Goal: Task Accomplishment & Management: Manage account settings

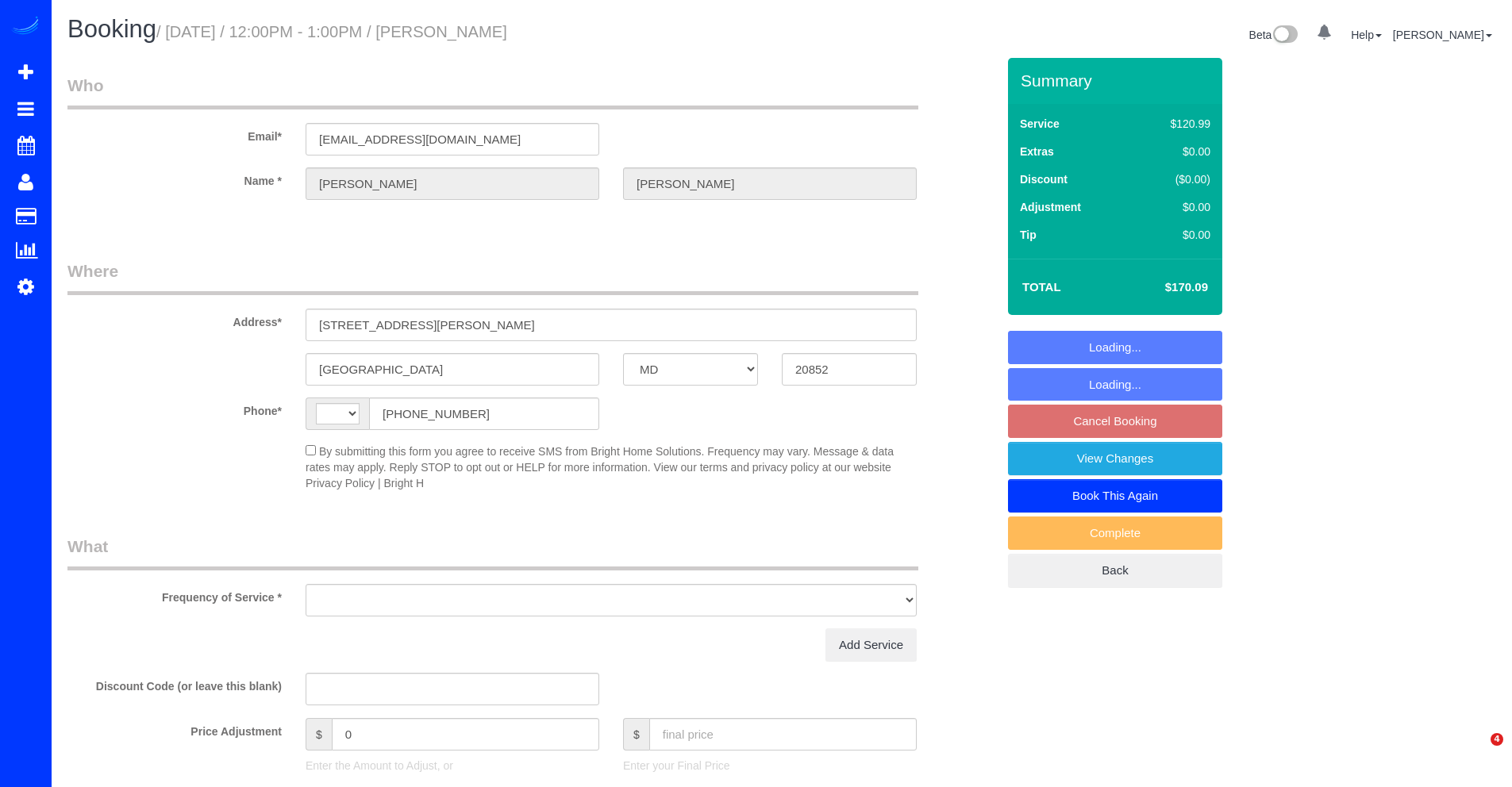
select select "MD"
select select "string:fspay-d91ffbb2-0f59-4c65-8fc5-9b08327e7fbb"
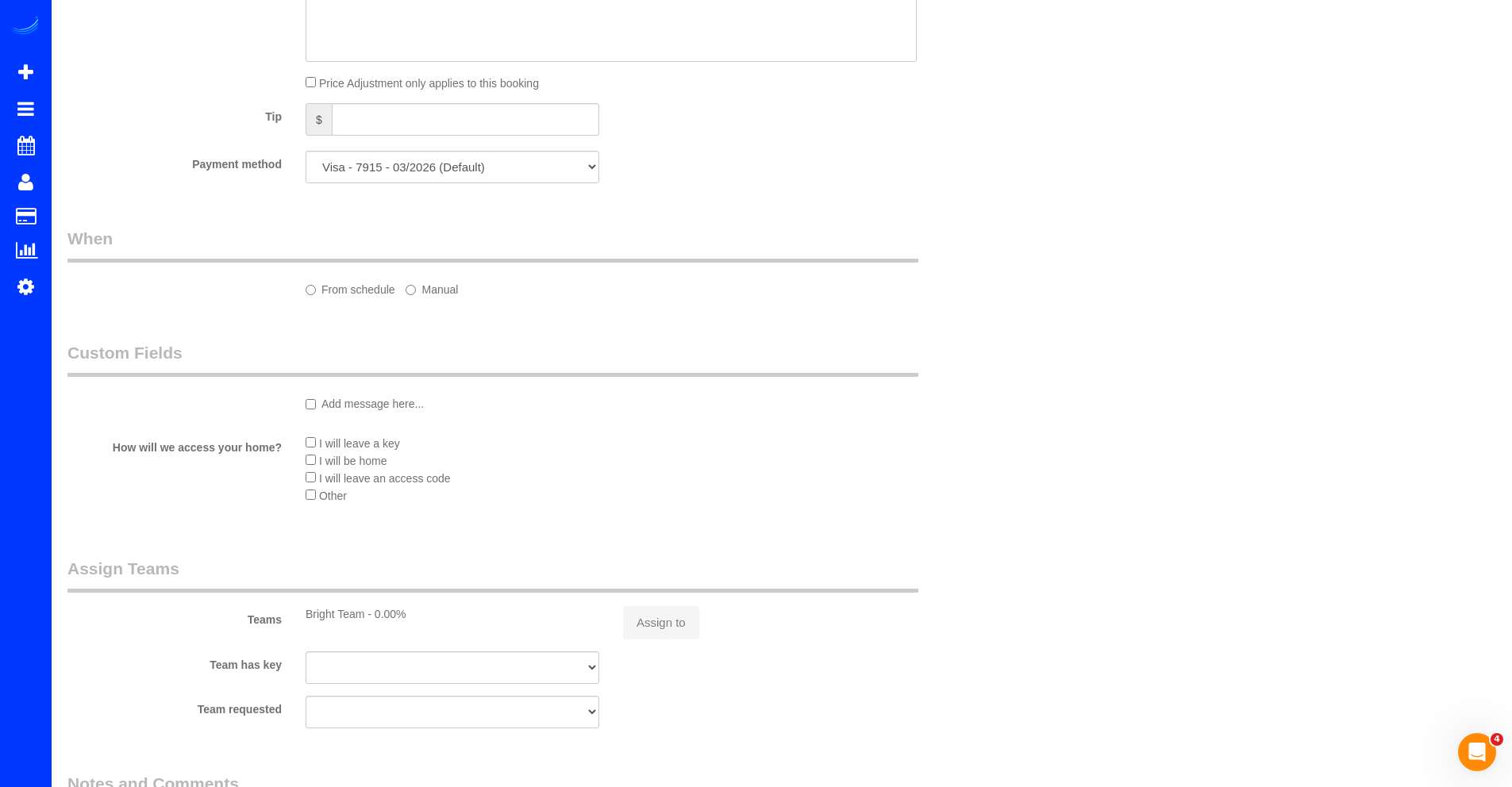
select select "string:US"
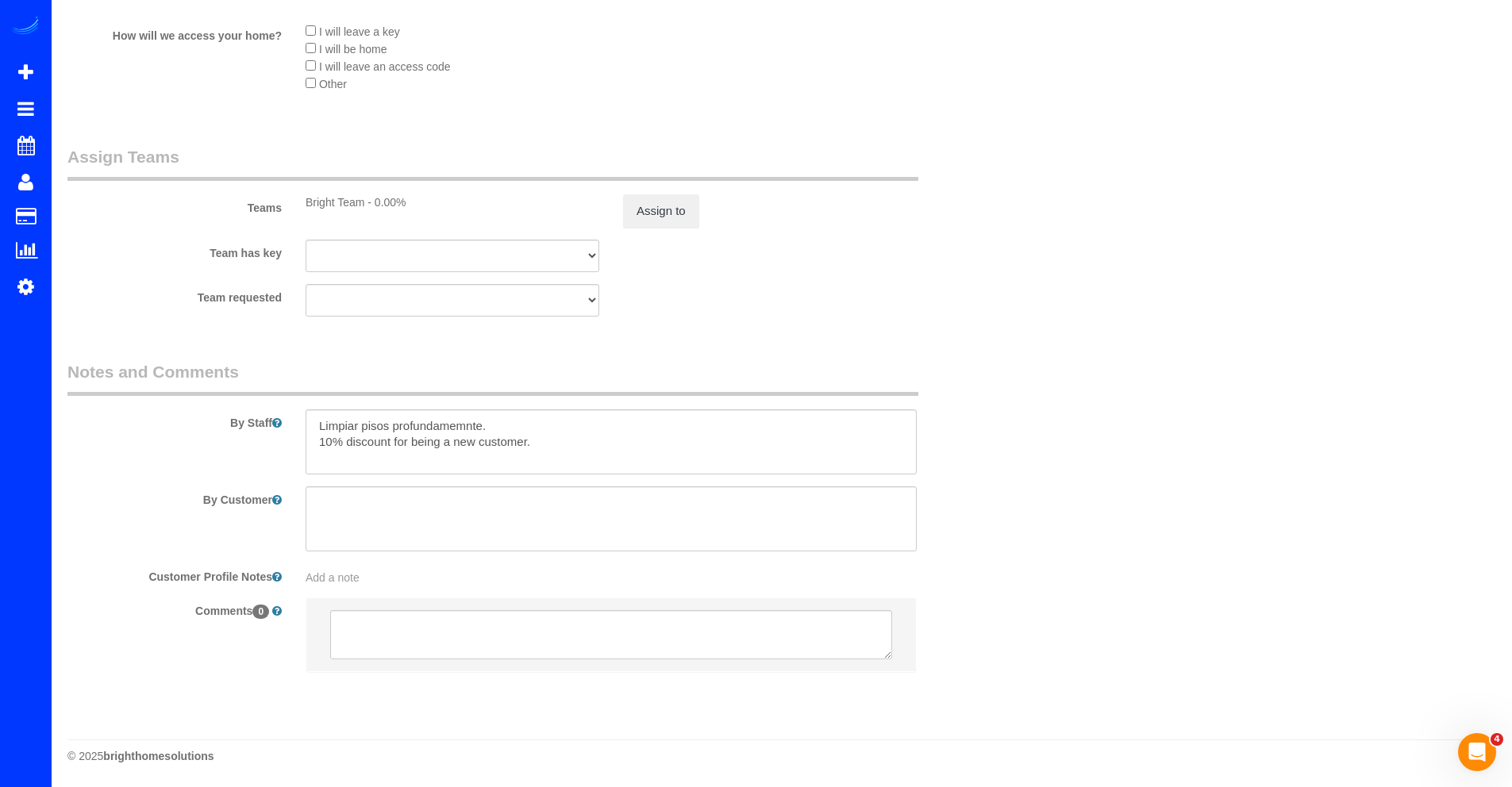
select select "object:1017"
select select "2"
select select "1"
select select "spot1"
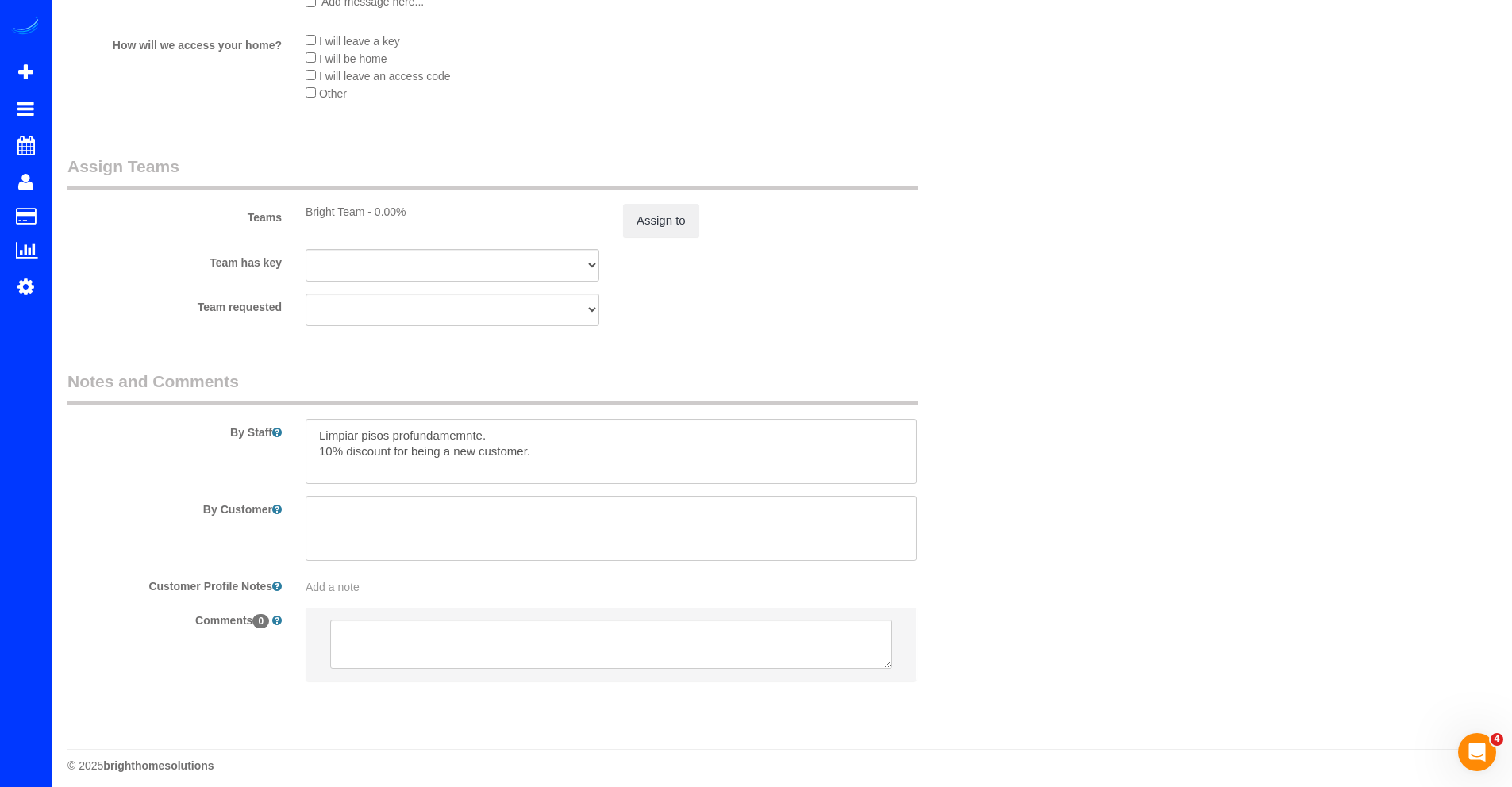
scroll to position [1897, 0]
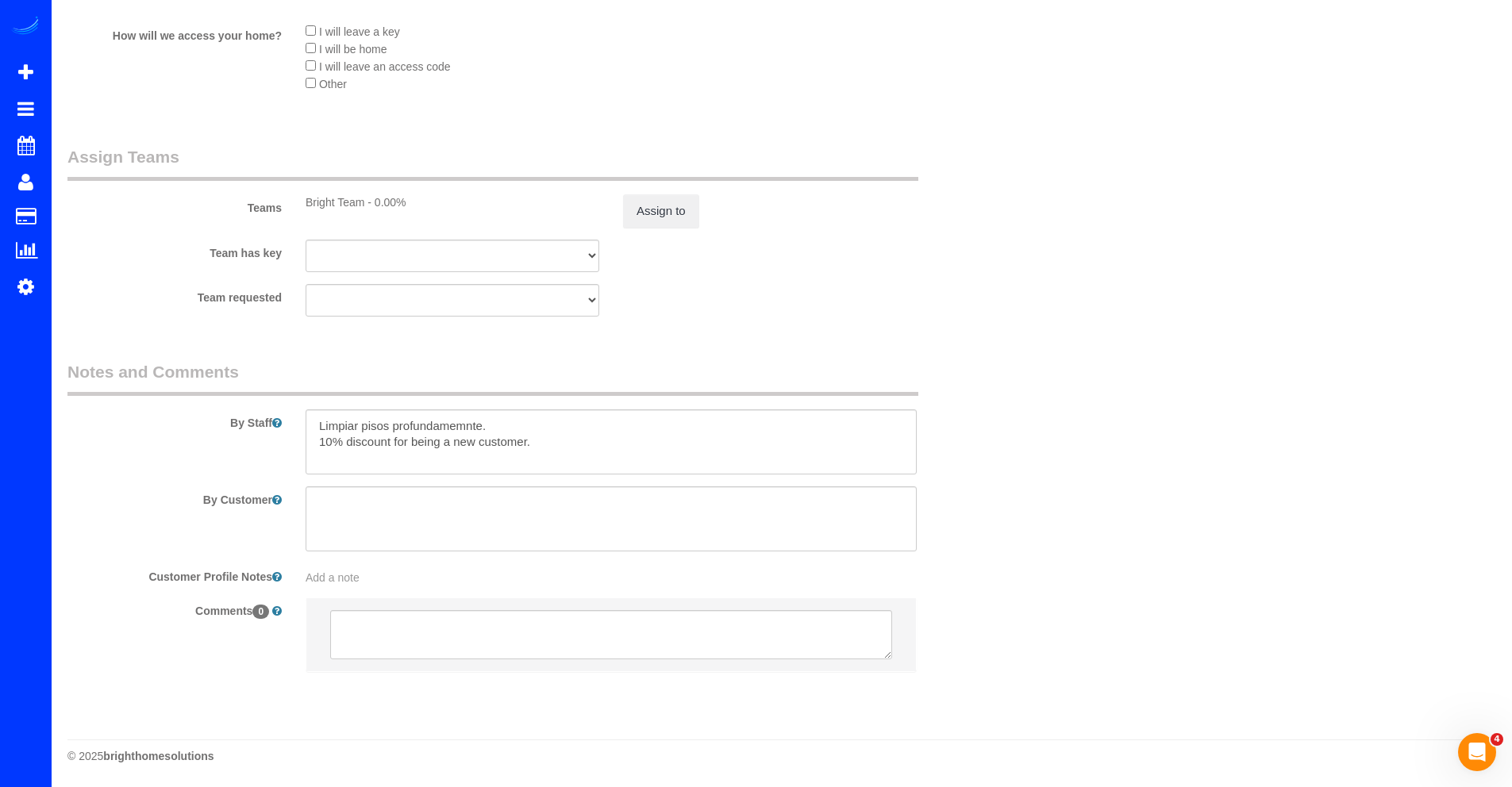
select select "2"
select select "1"
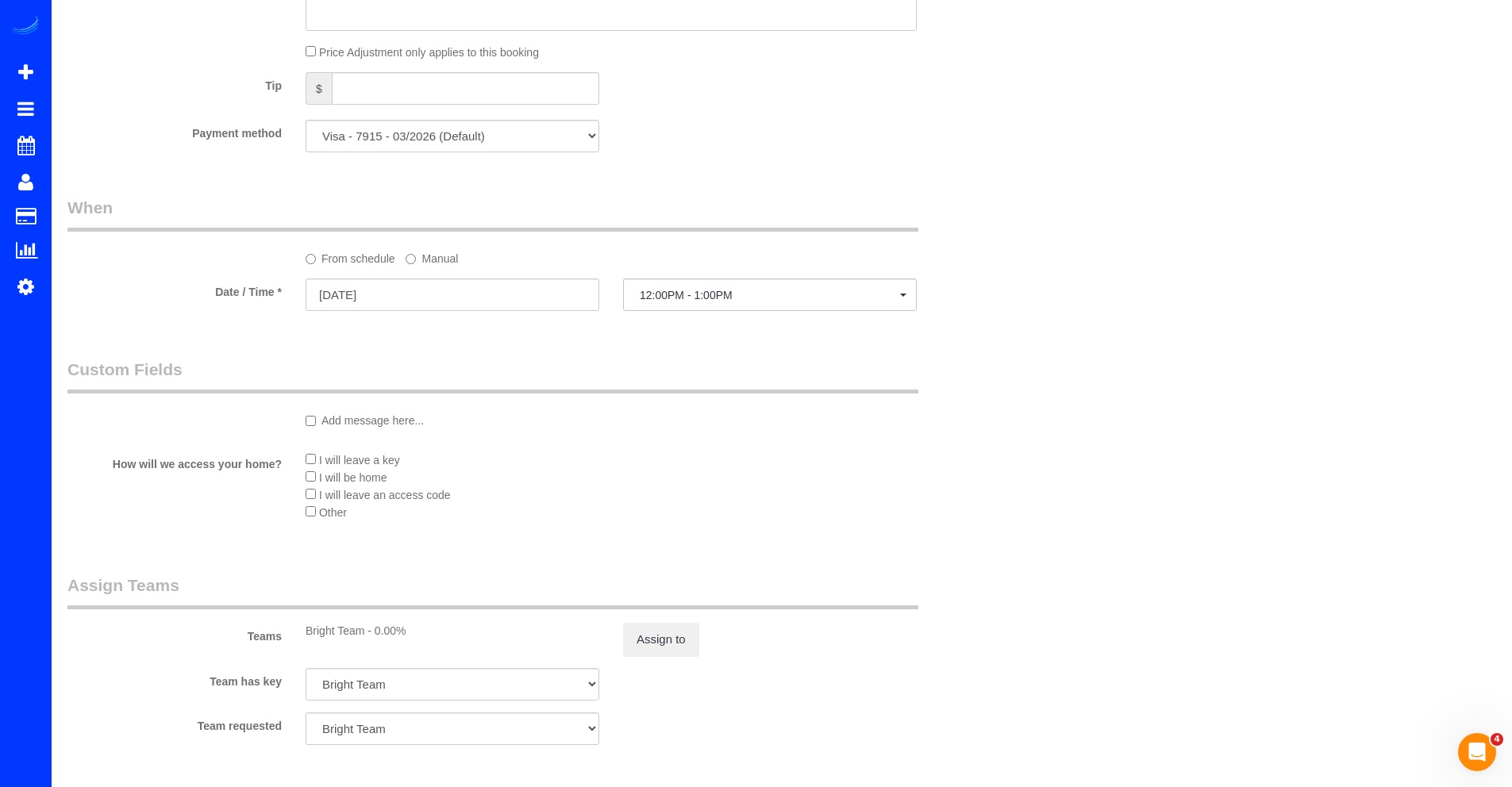
scroll to position [1333, 0]
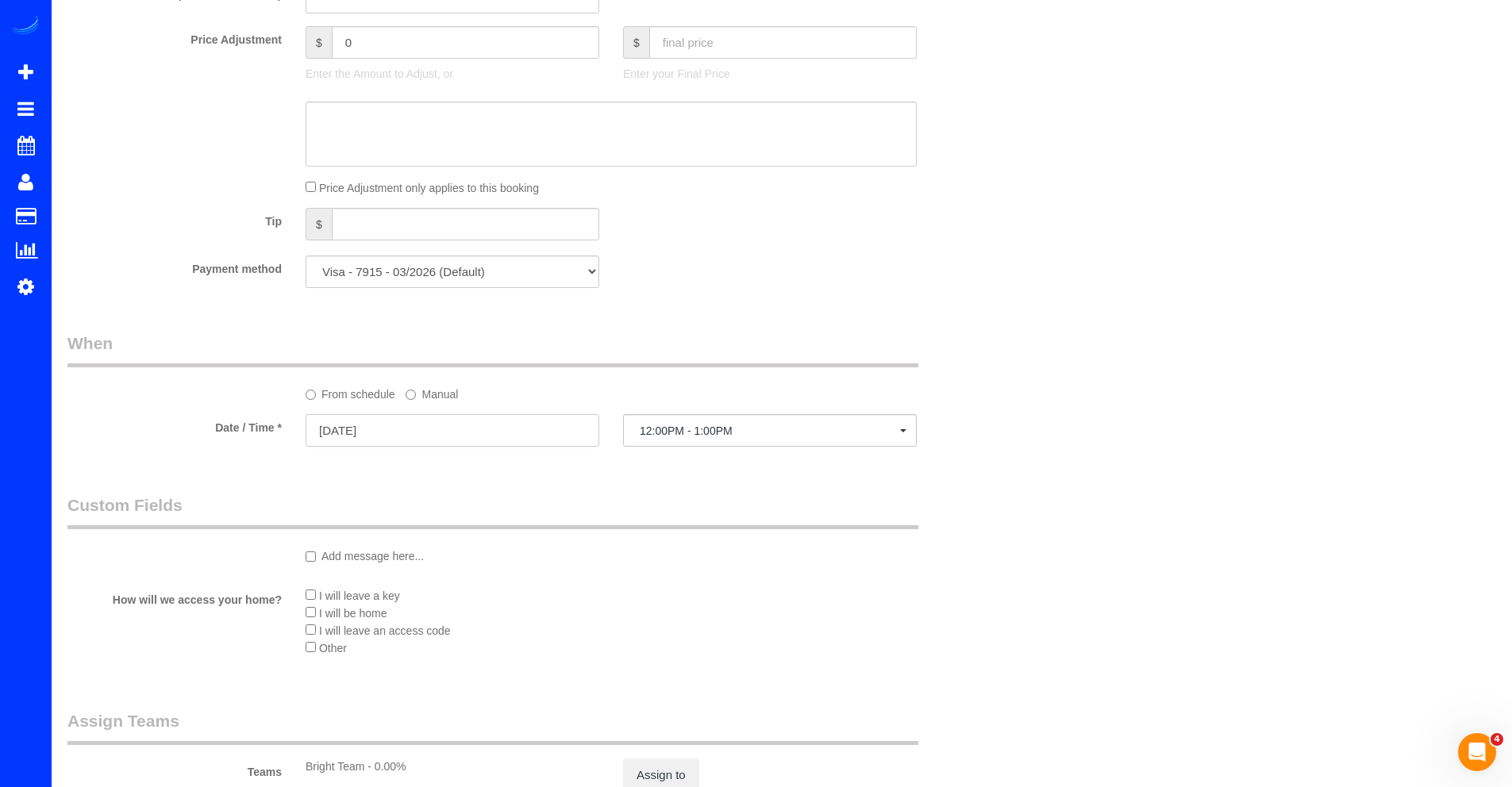
click at [401, 427] on input "09/18/2025" at bounding box center [452, 430] width 294 height 32
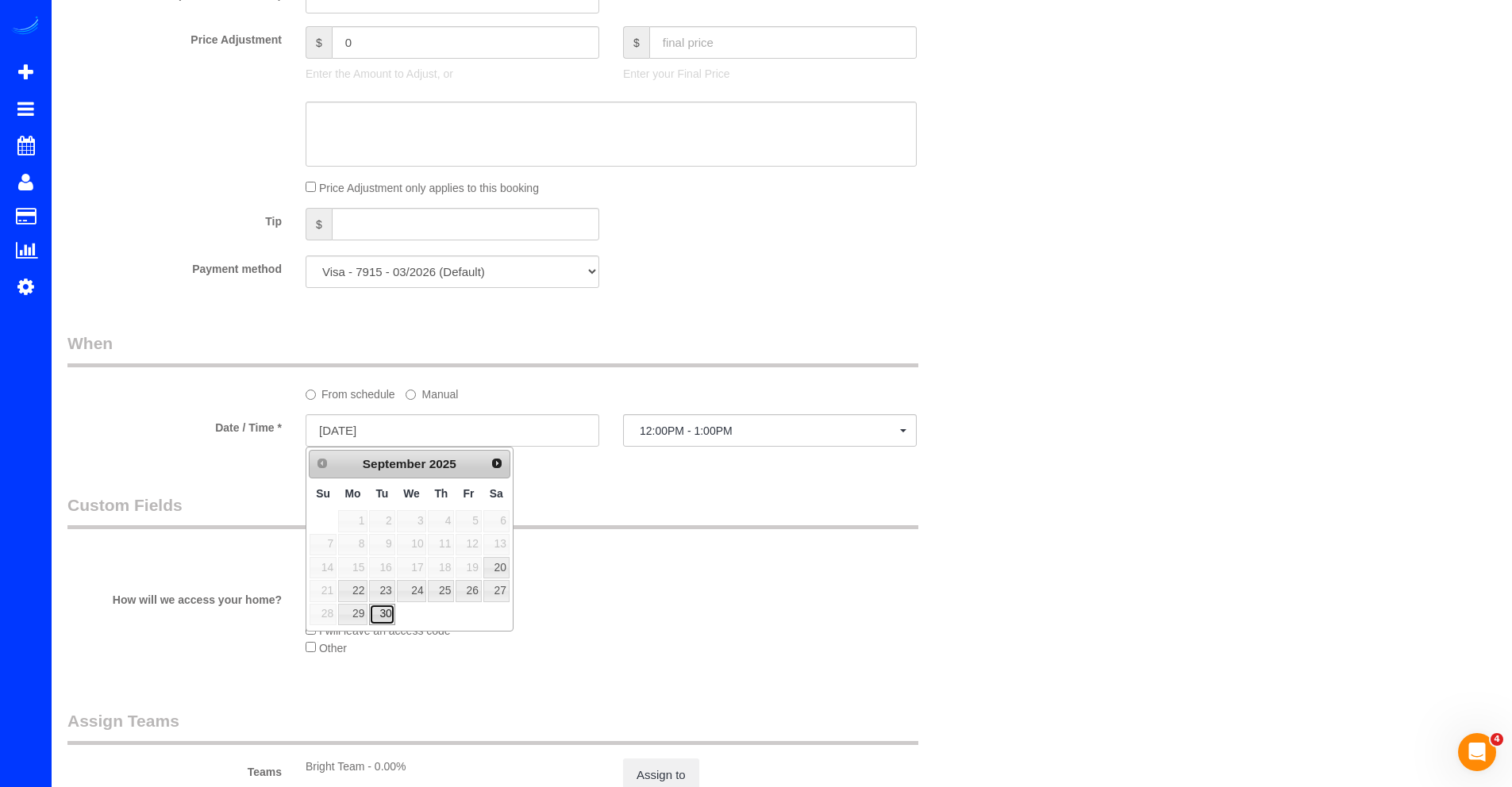
click at [382, 612] on link "30" at bounding box center [382, 615] width 26 height 22
type input "09/30/2025"
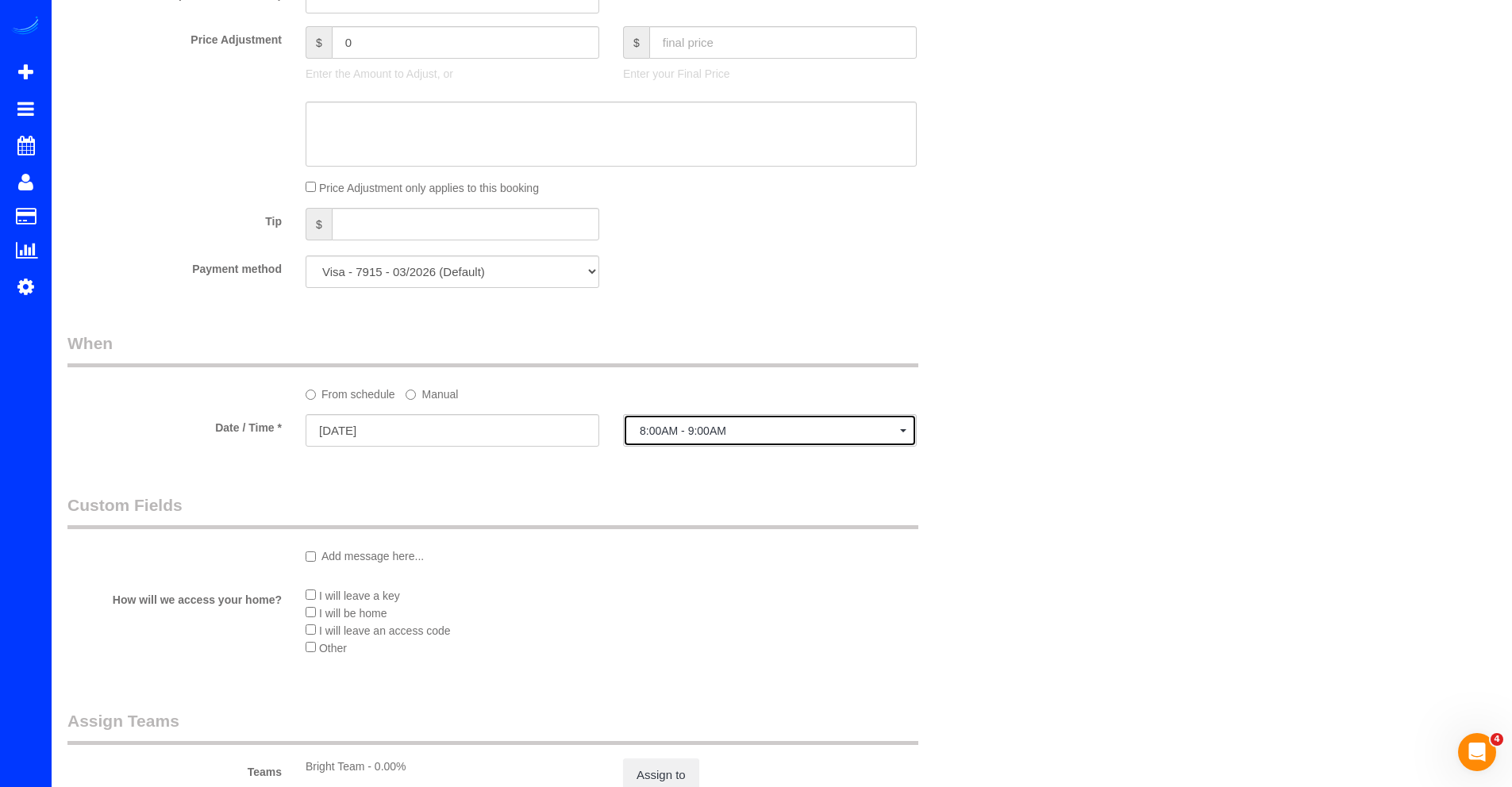
click at [686, 431] on span "8:00AM - 9:00AM" at bounding box center [770, 430] width 260 height 12
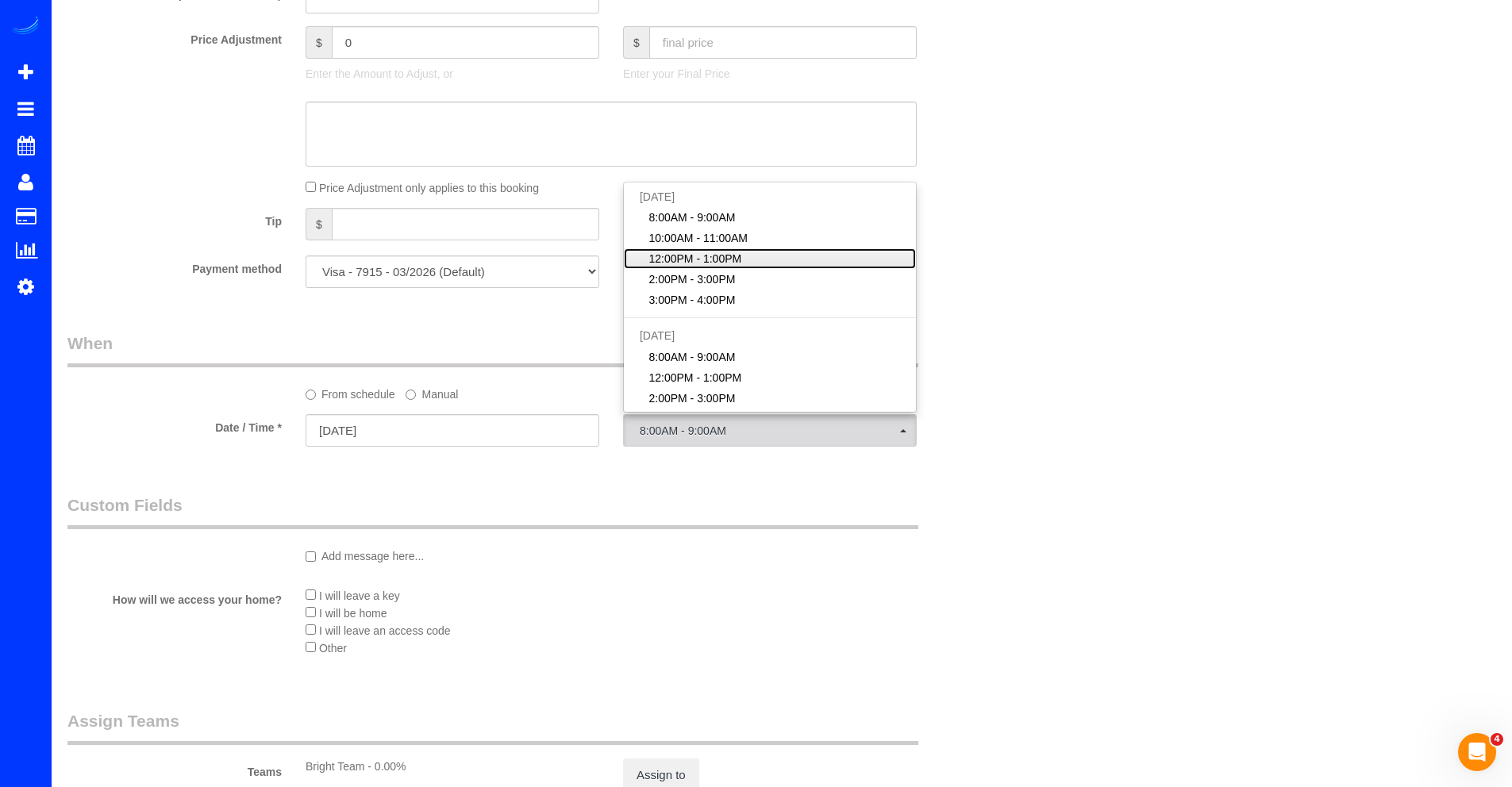
click at [688, 262] on span "12:00PM - 1:00PM" at bounding box center [695, 258] width 93 height 16
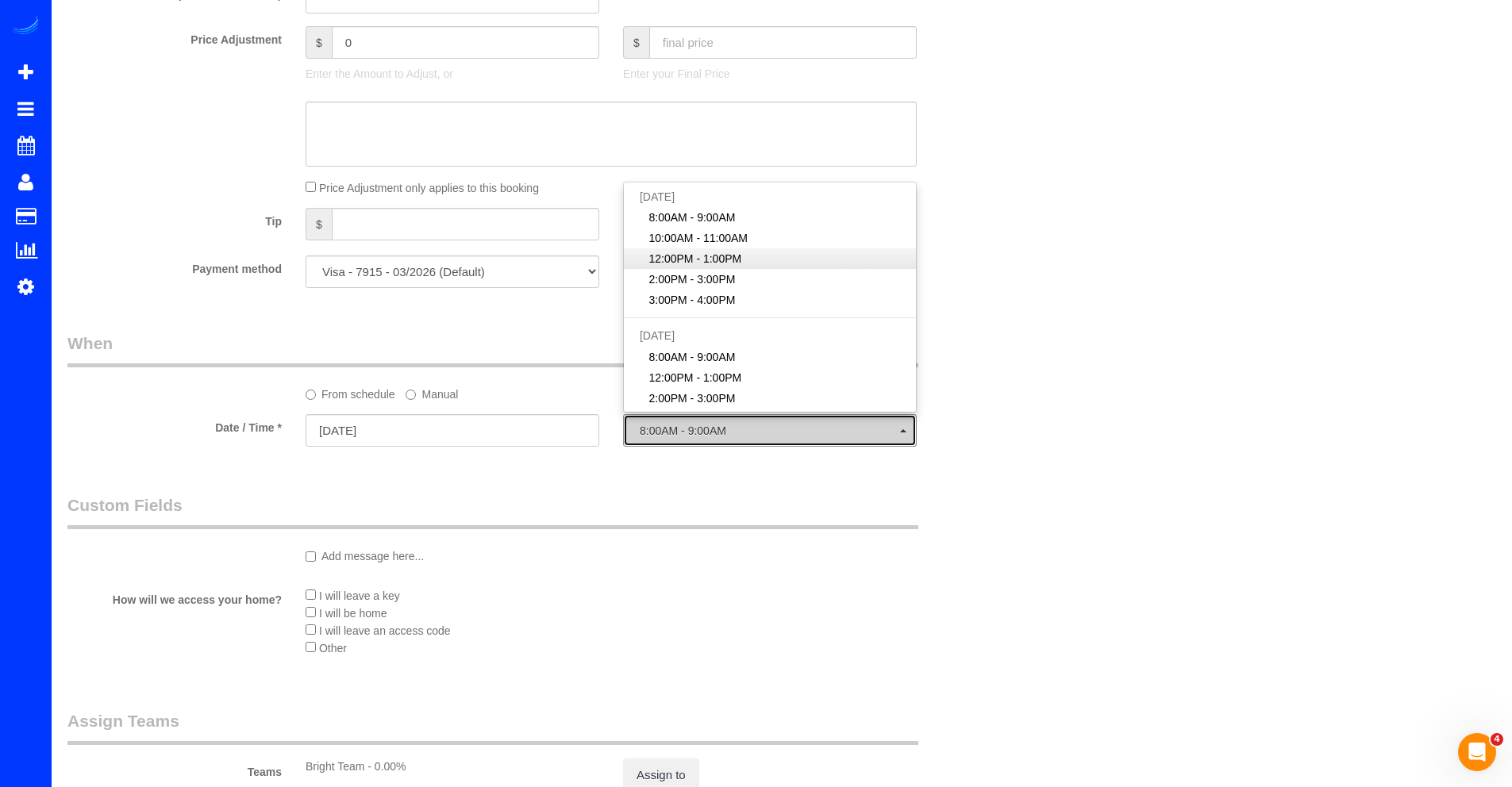
select select "spot15"
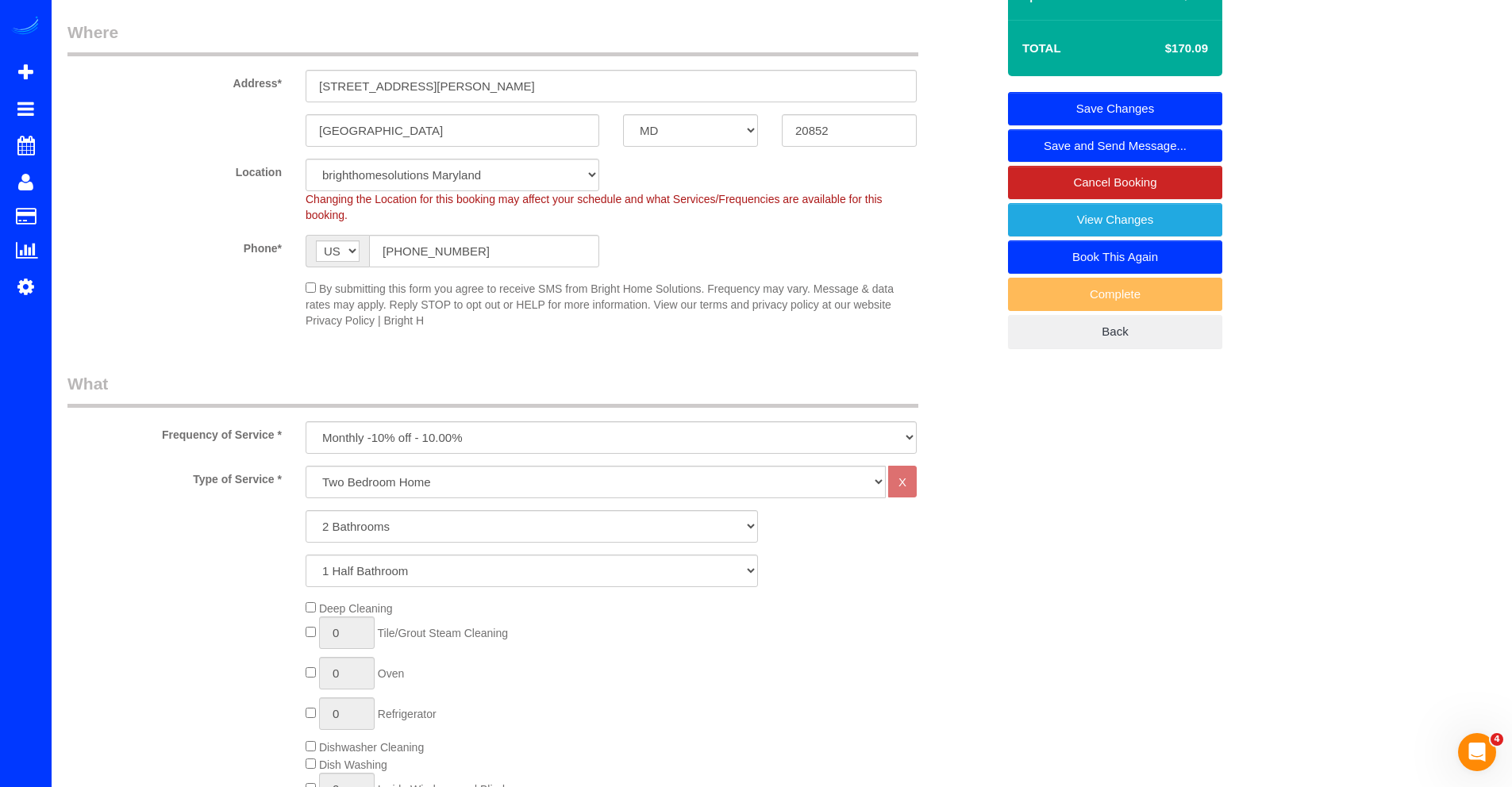
scroll to position [0, 0]
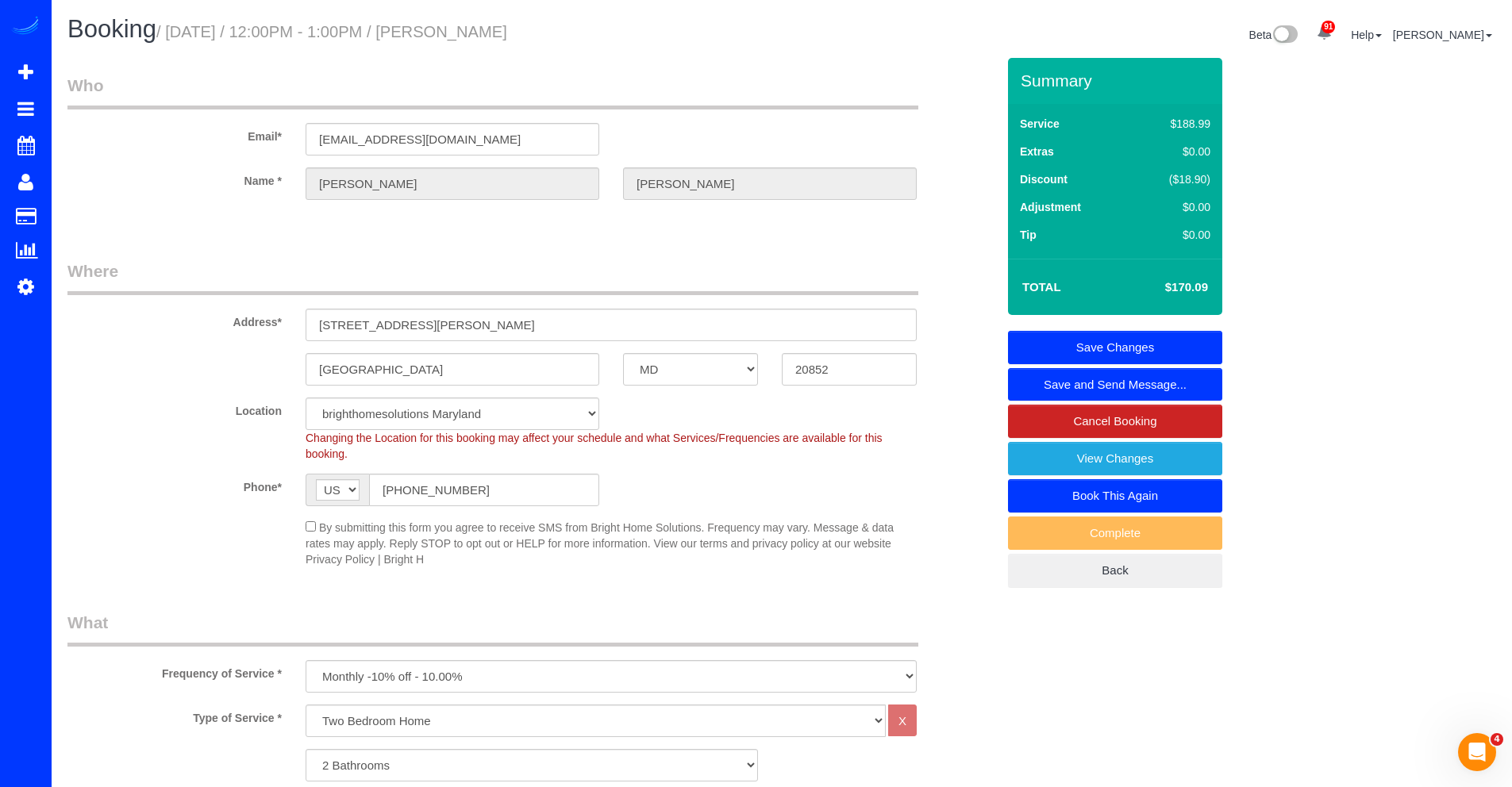
click at [1118, 349] on link "Save Changes" at bounding box center [1115, 347] width 214 height 33
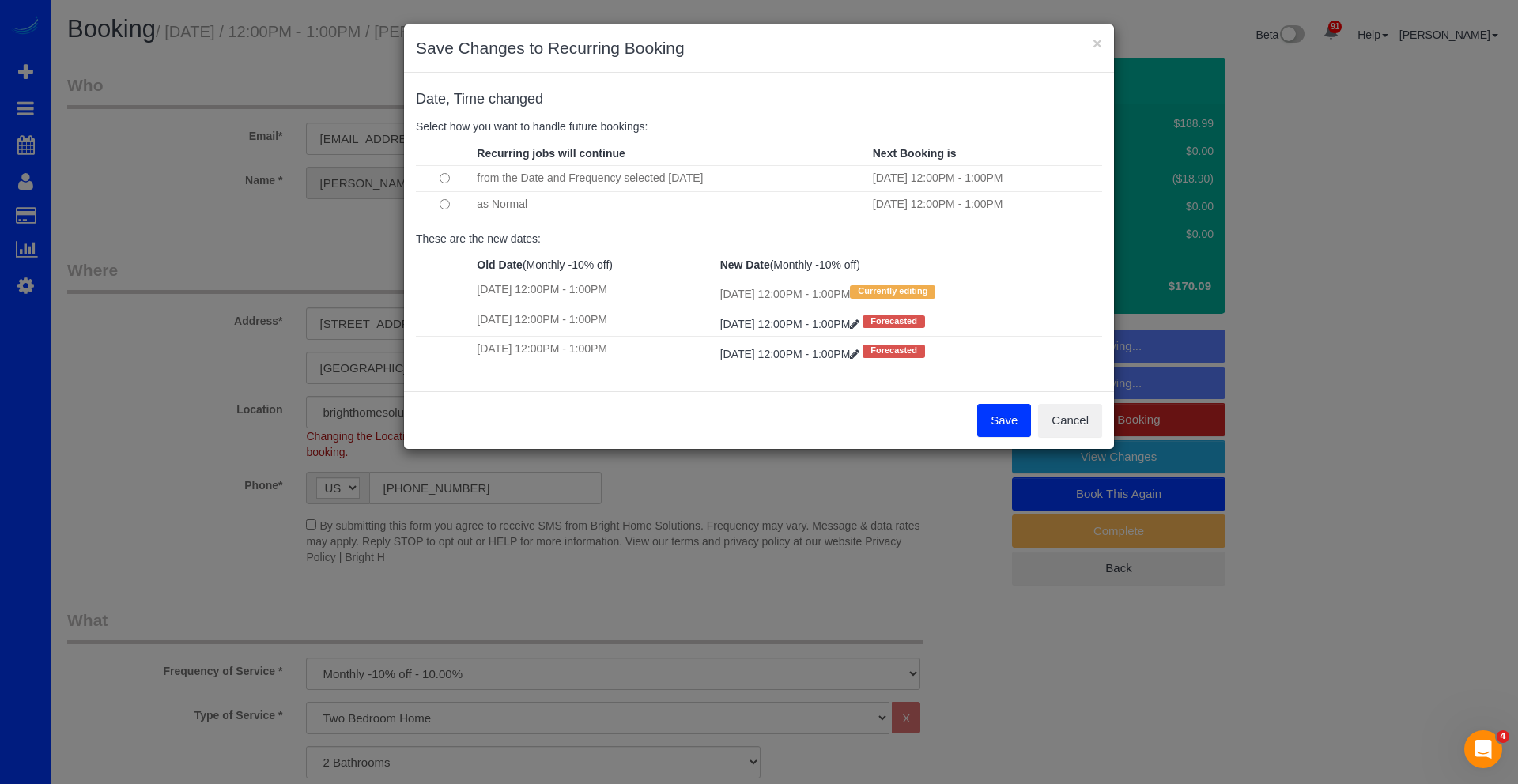
click at [1004, 416] on button "Save" at bounding box center [1004, 421] width 54 height 33
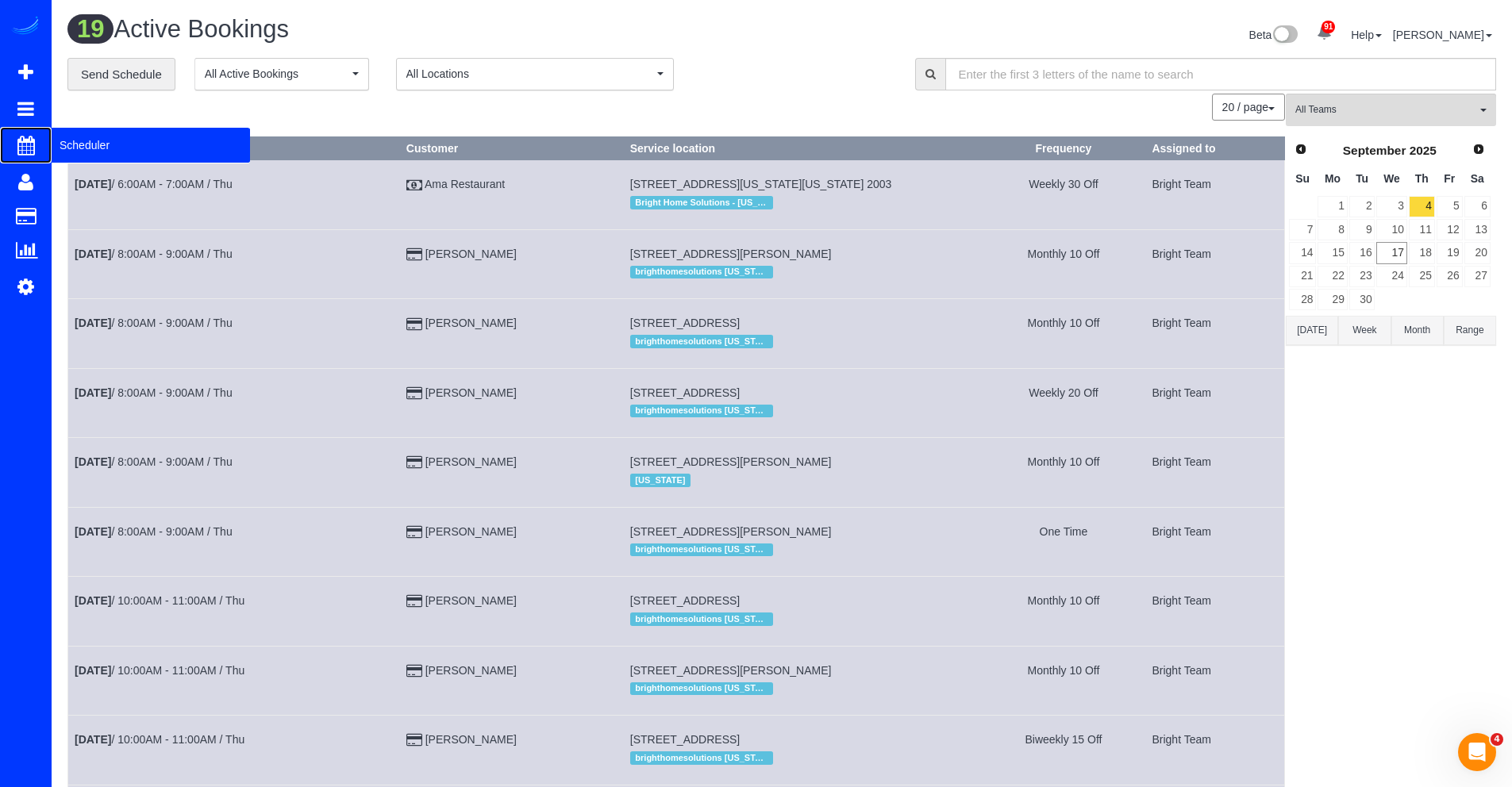
click at [61, 138] on span "Scheduler" at bounding box center [150, 145] width 198 height 36
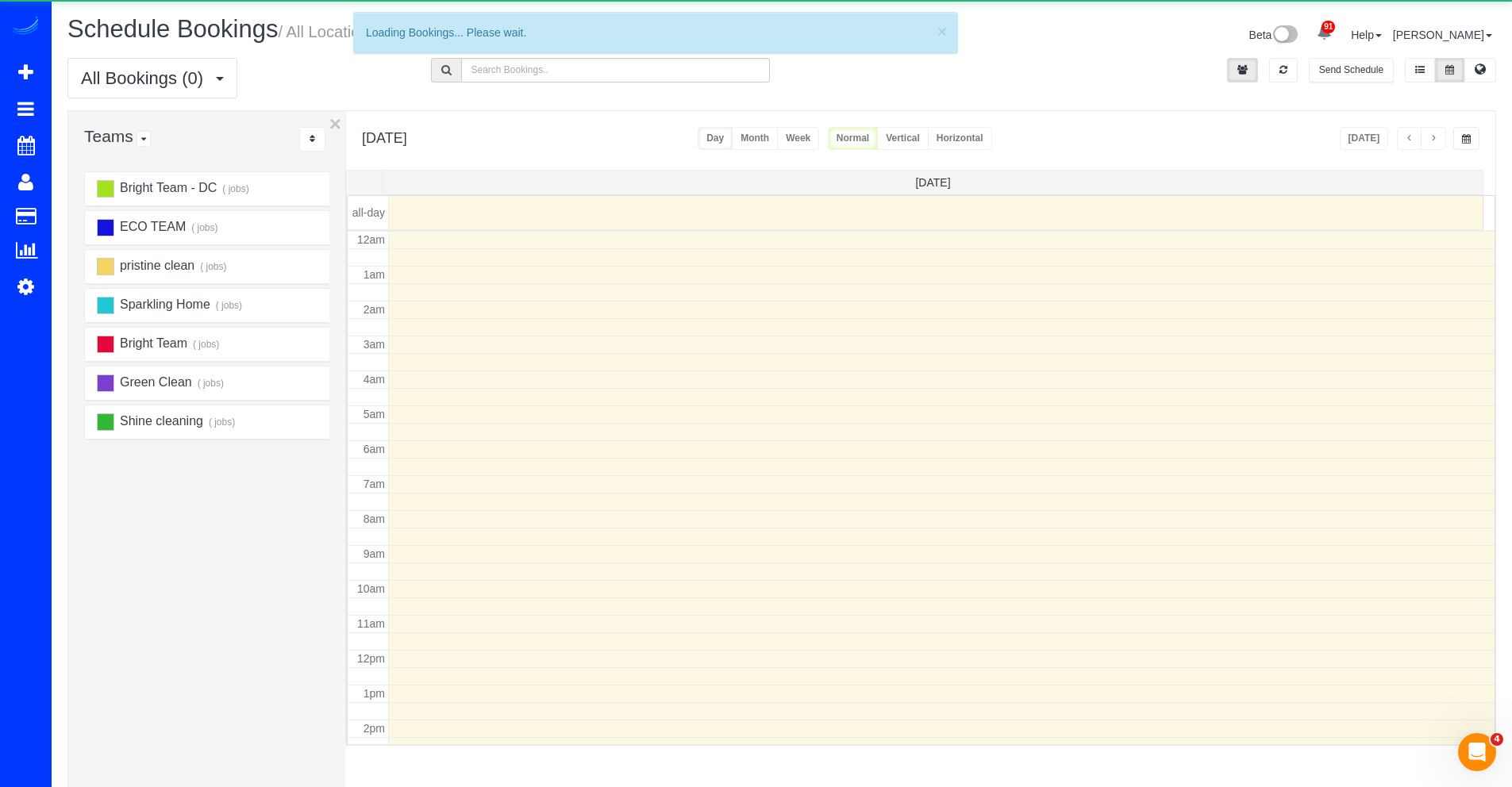
scroll to position [211, 0]
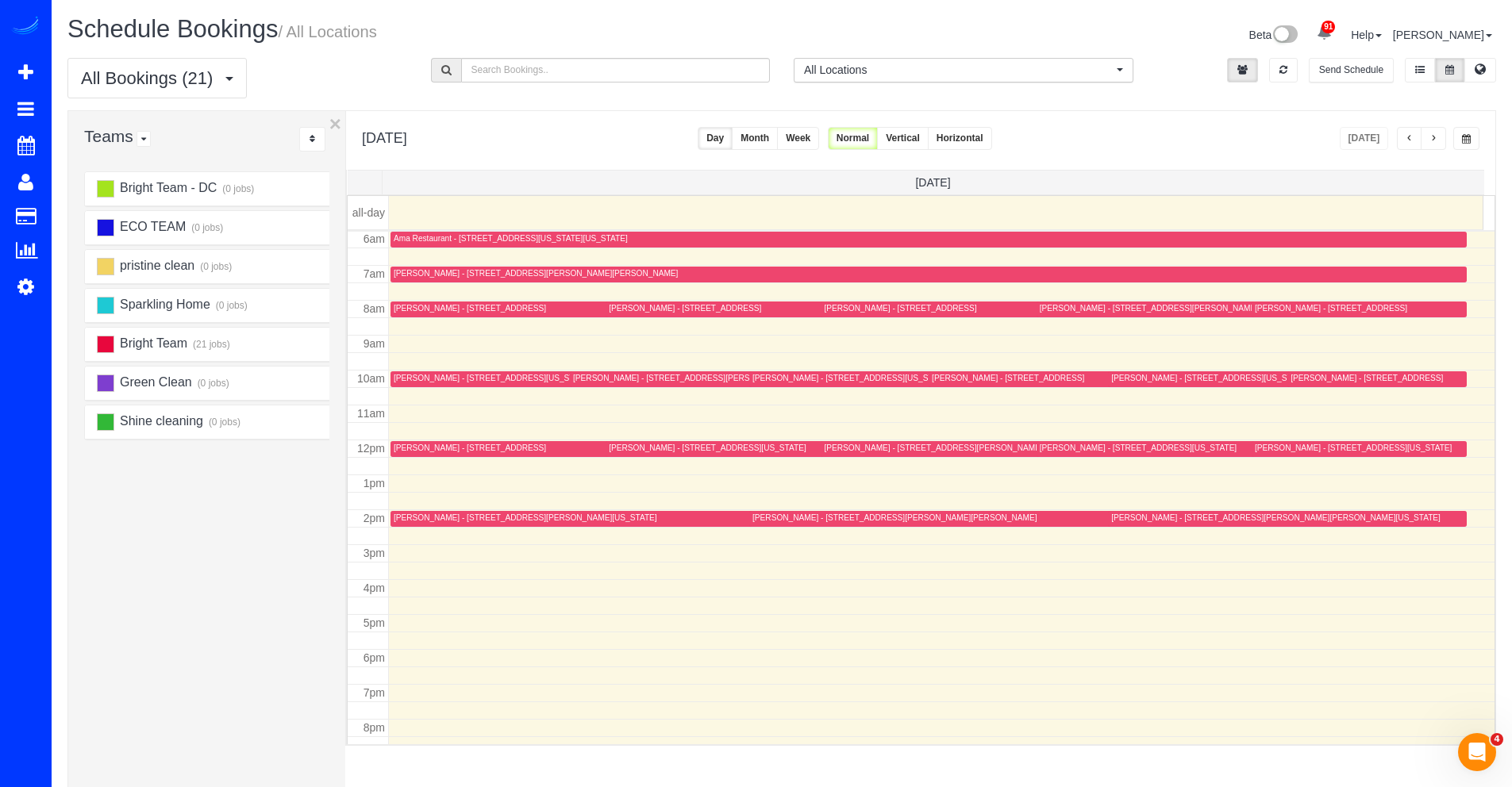
click at [1429, 139] on span "button" at bounding box center [1433, 138] width 8 height 9
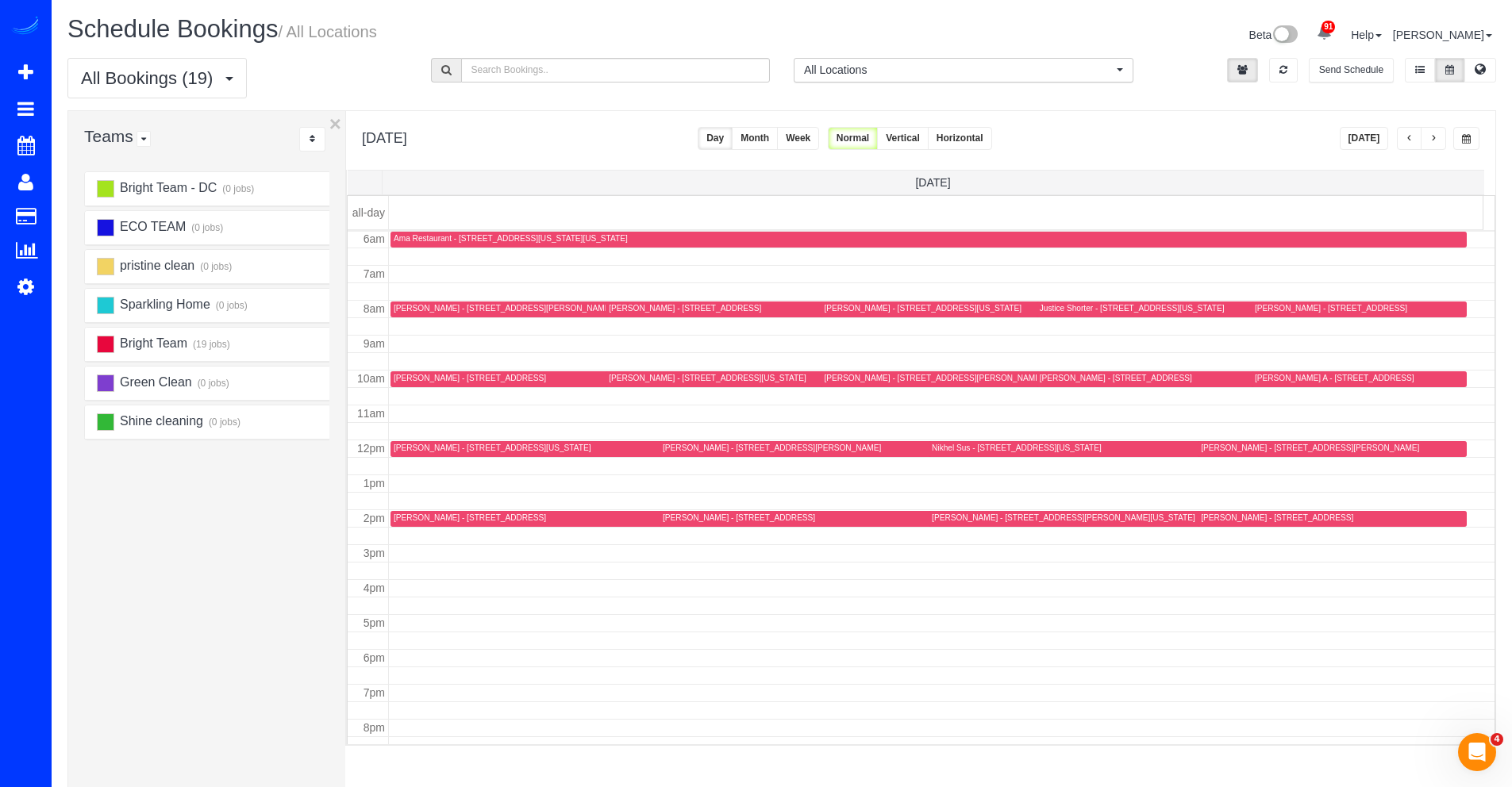
click at [1429, 139] on span "button" at bounding box center [1433, 138] width 8 height 9
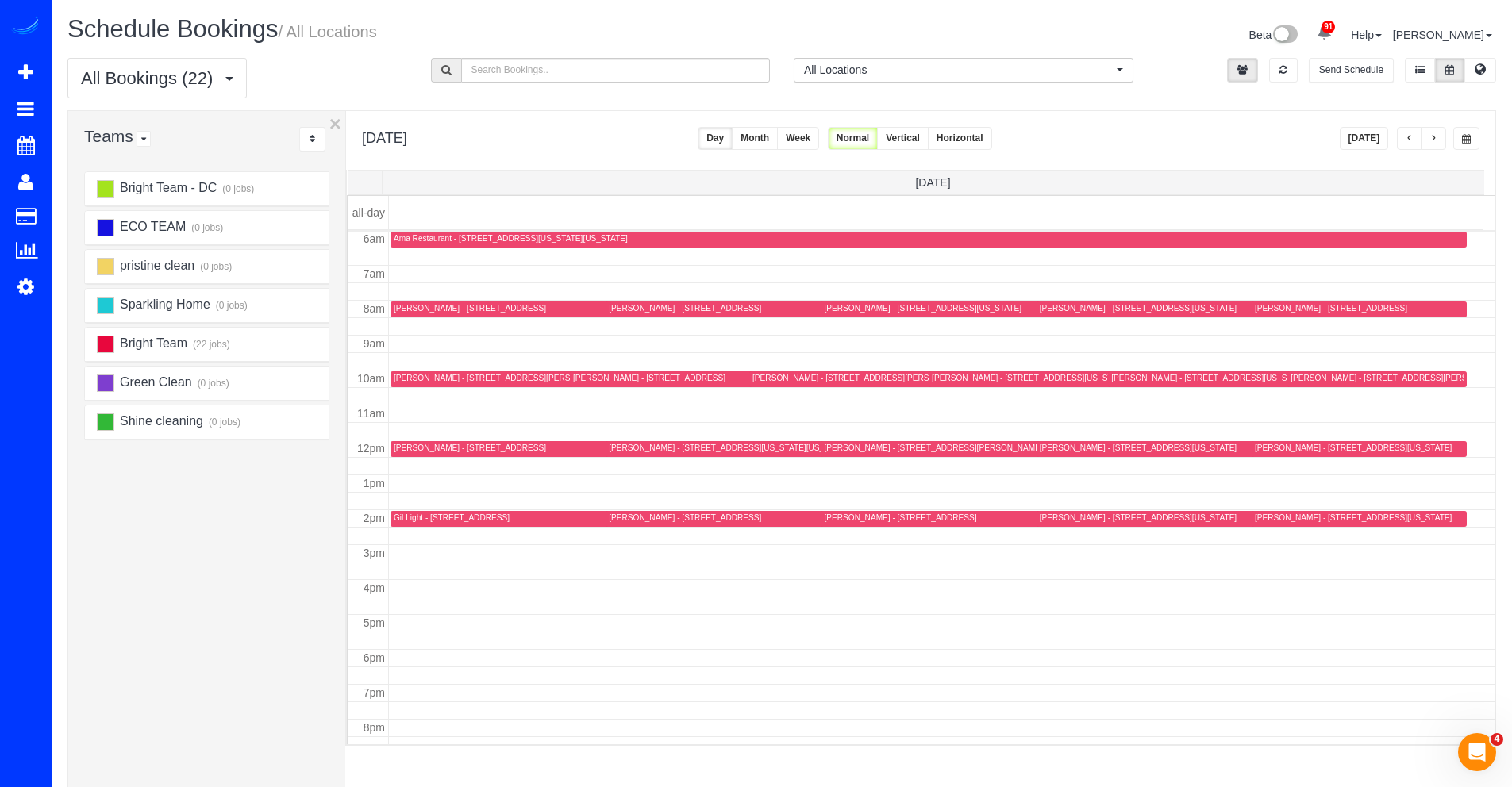
click at [1429, 139] on span "button" at bounding box center [1433, 138] width 8 height 9
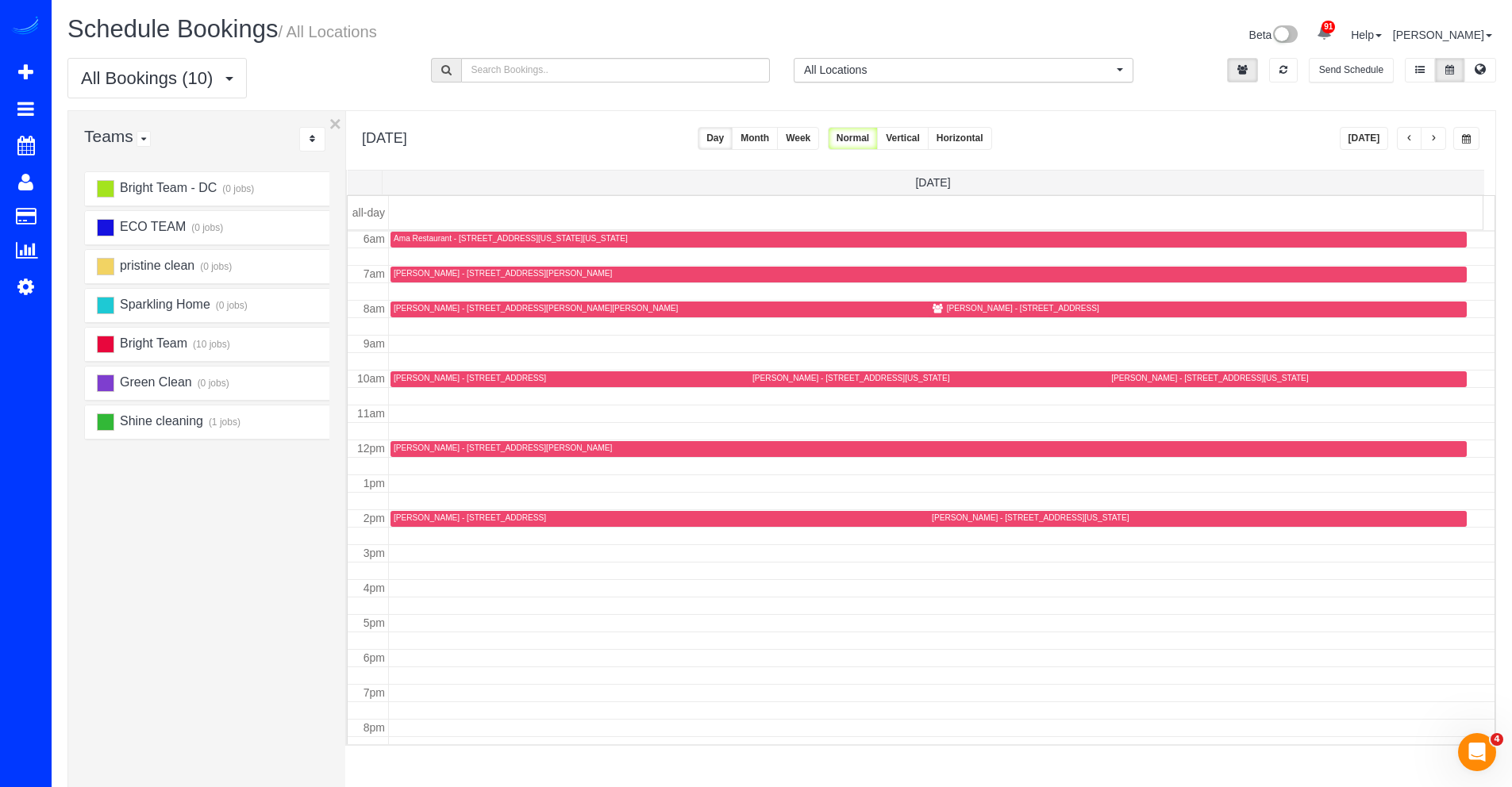
click at [819, 138] on button "Week" at bounding box center [798, 138] width 42 height 23
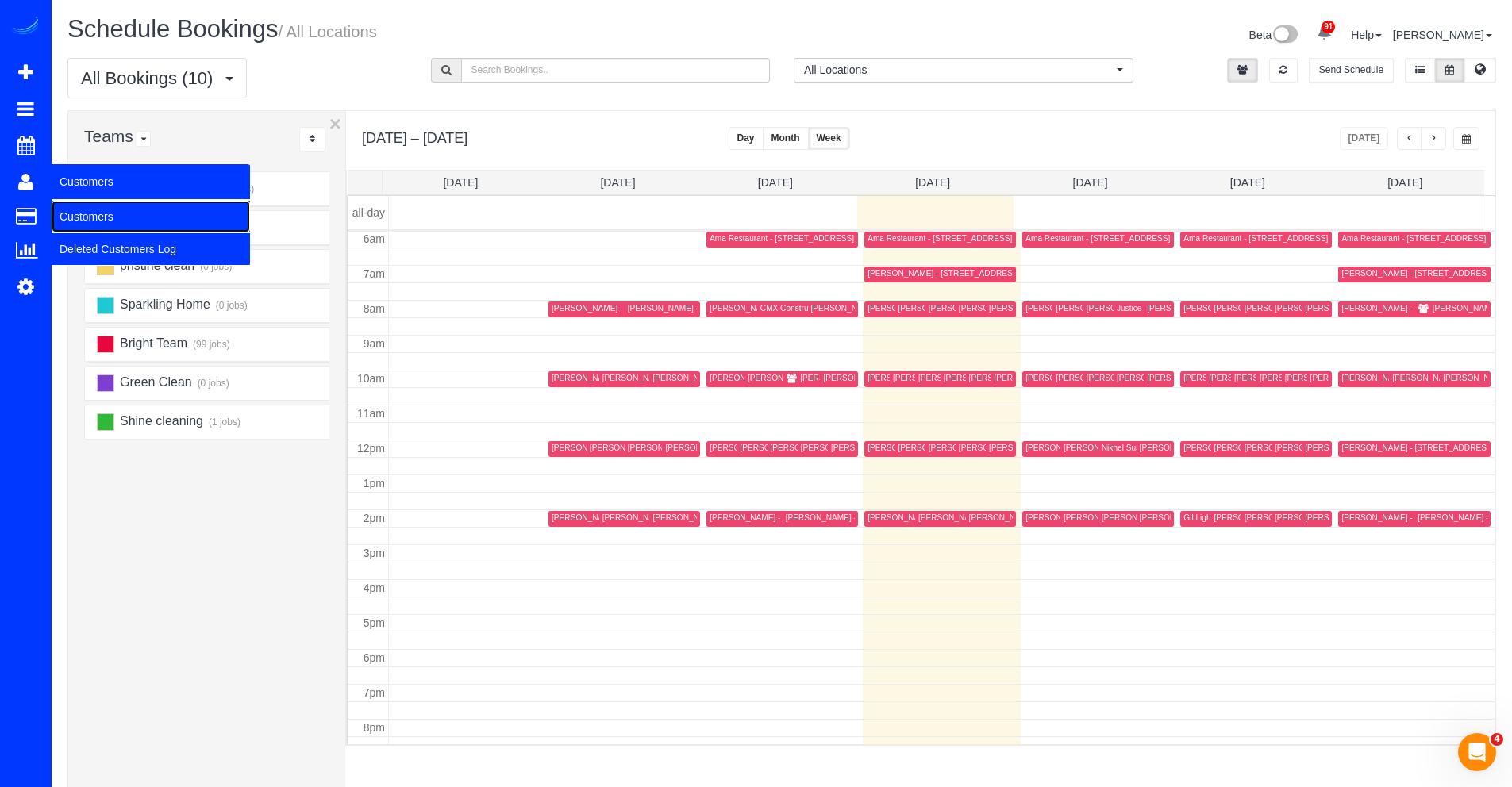
click at [111, 207] on link "Customers" at bounding box center [150, 216] width 198 height 32
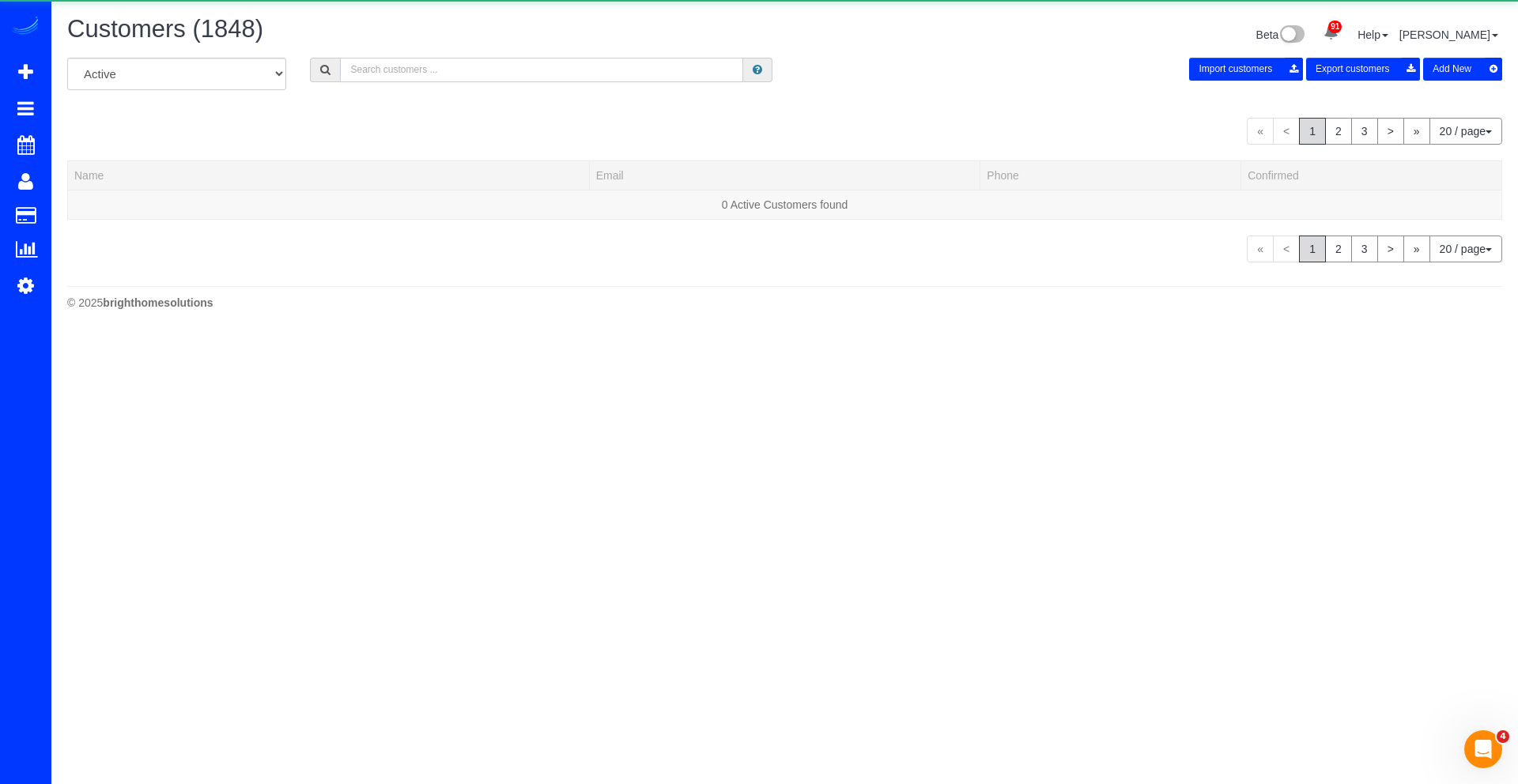
click at [532, 70] on input "text" at bounding box center [541, 70] width 403 height 25
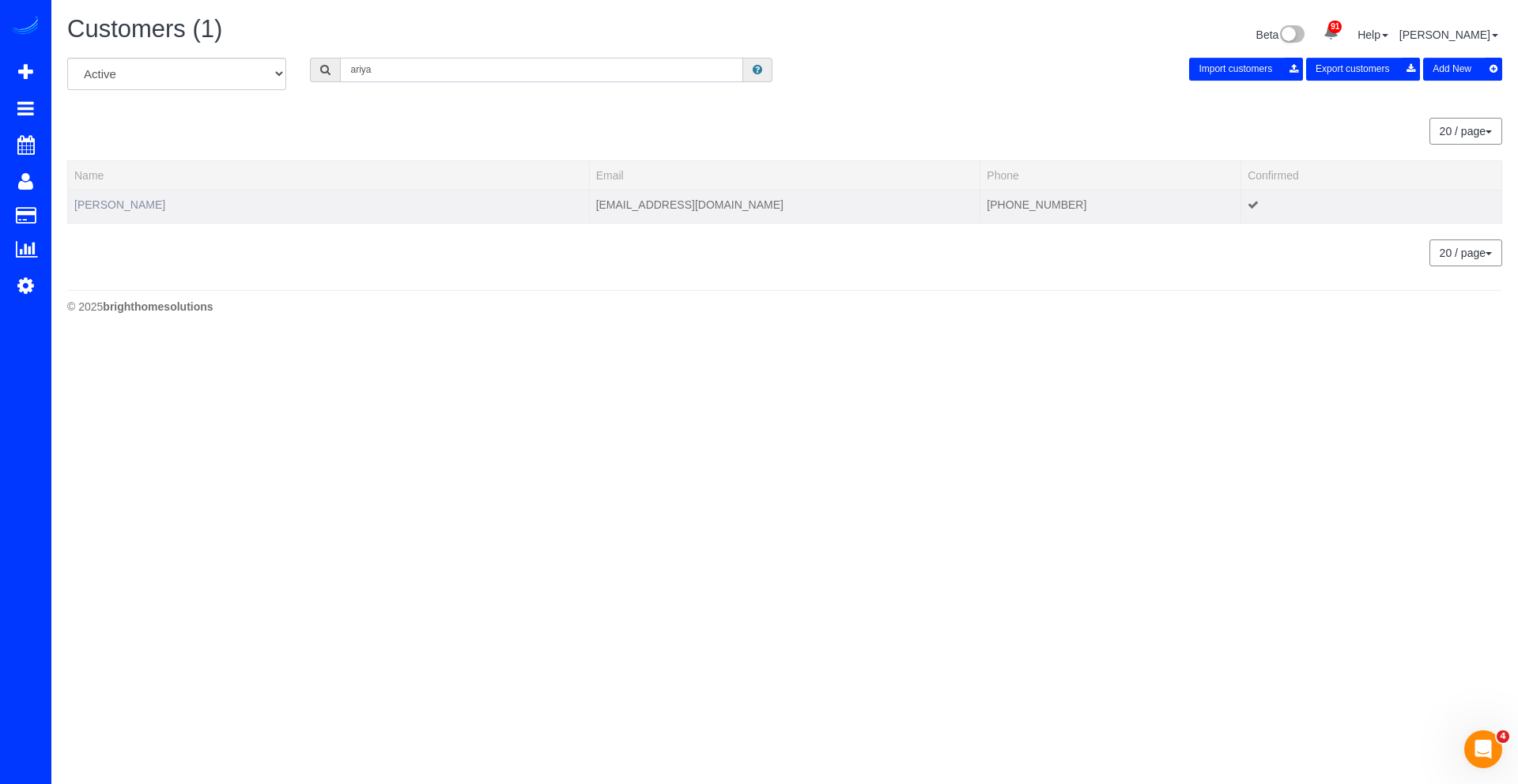
type input "ariya"
click at [124, 200] on link "Ariya Arora" at bounding box center [120, 204] width 91 height 12
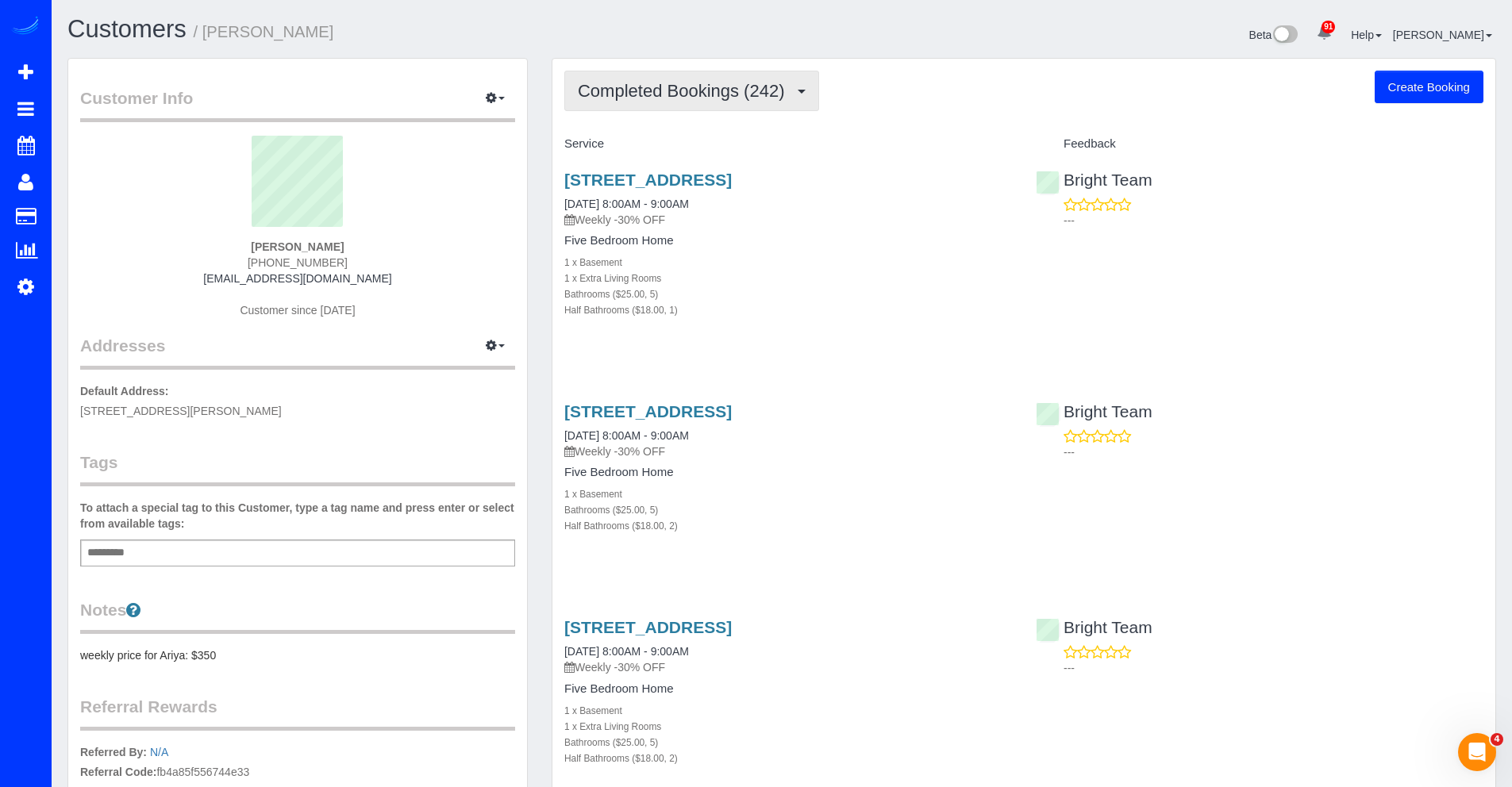
click at [649, 100] on span "Completed Bookings (242)" at bounding box center [685, 91] width 214 height 20
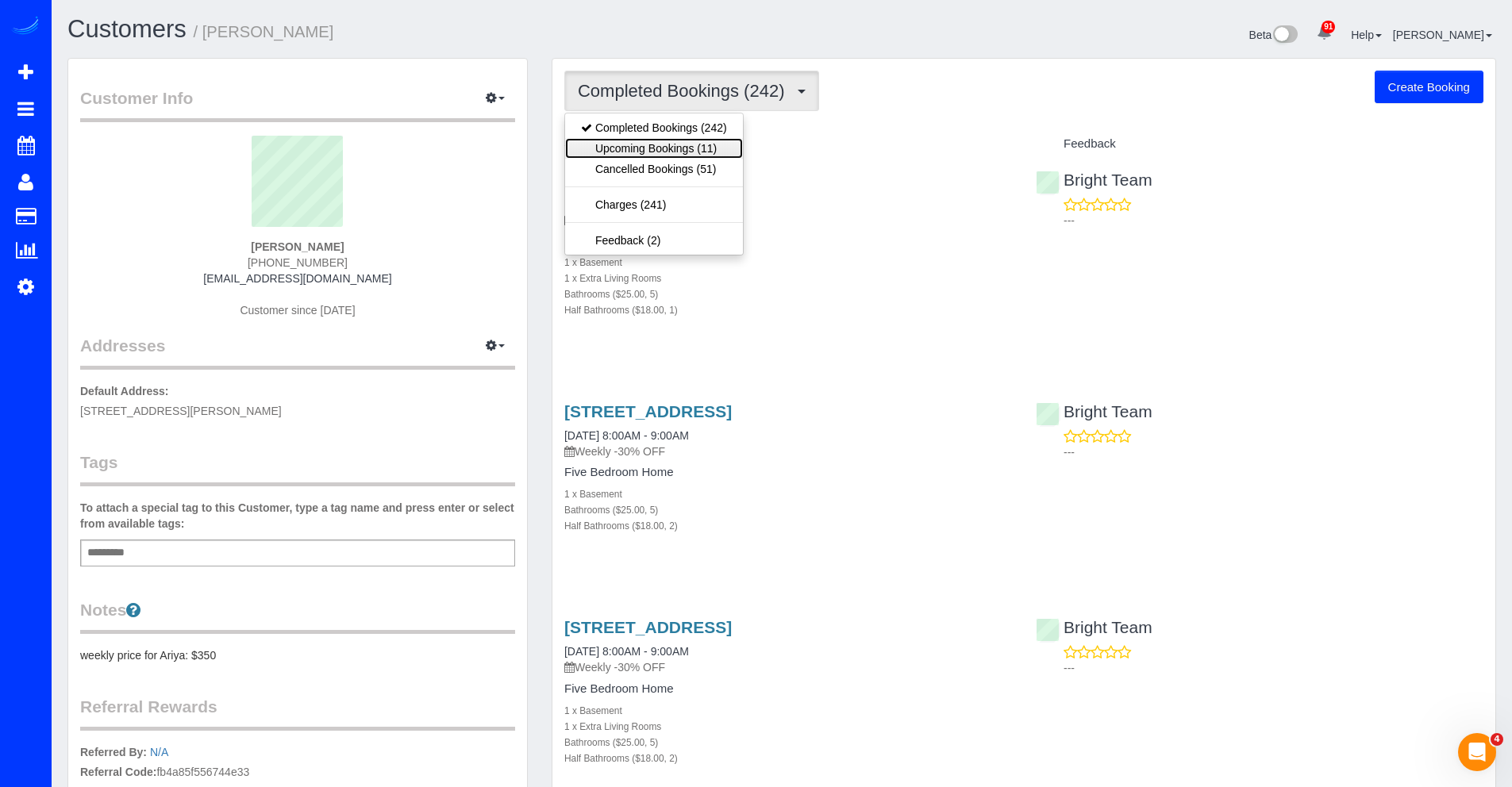
click at [648, 140] on link "Upcoming Bookings (11)" at bounding box center [654, 148] width 177 height 21
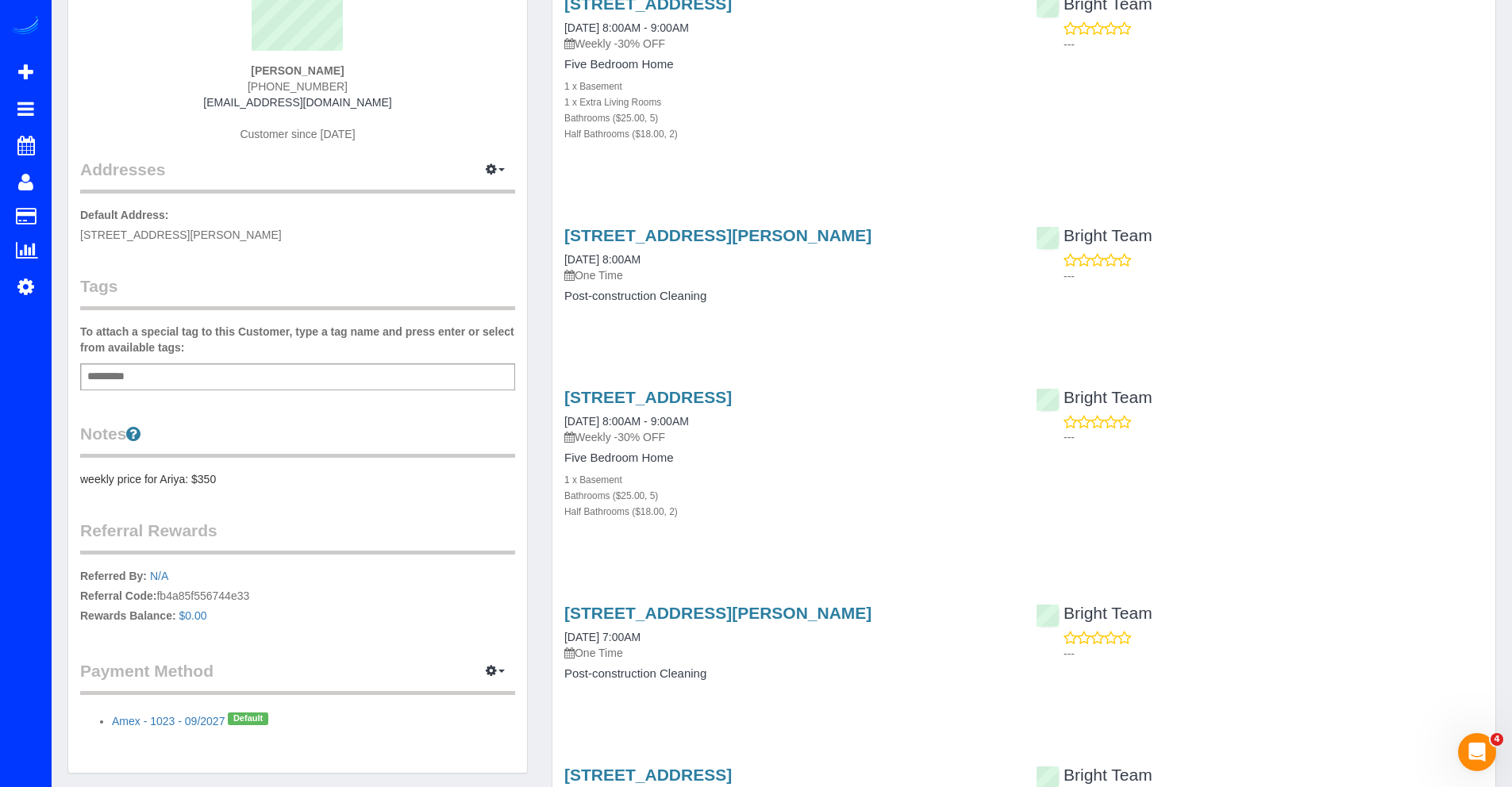
scroll to position [177, 0]
click at [98, 150] on span "Scheduler" at bounding box center [150, 145] width 198 height 36
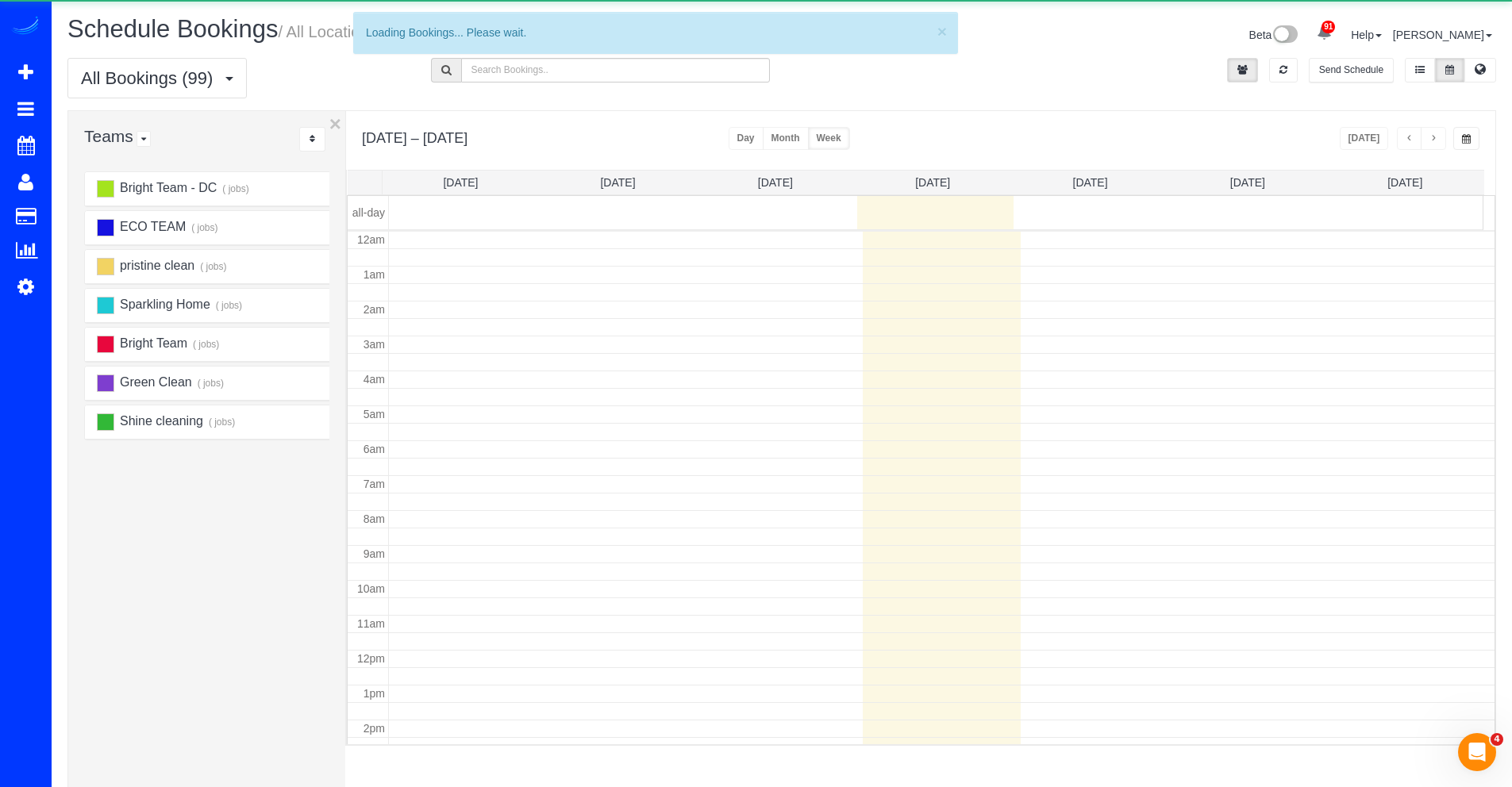
scroll to position [211, 0]
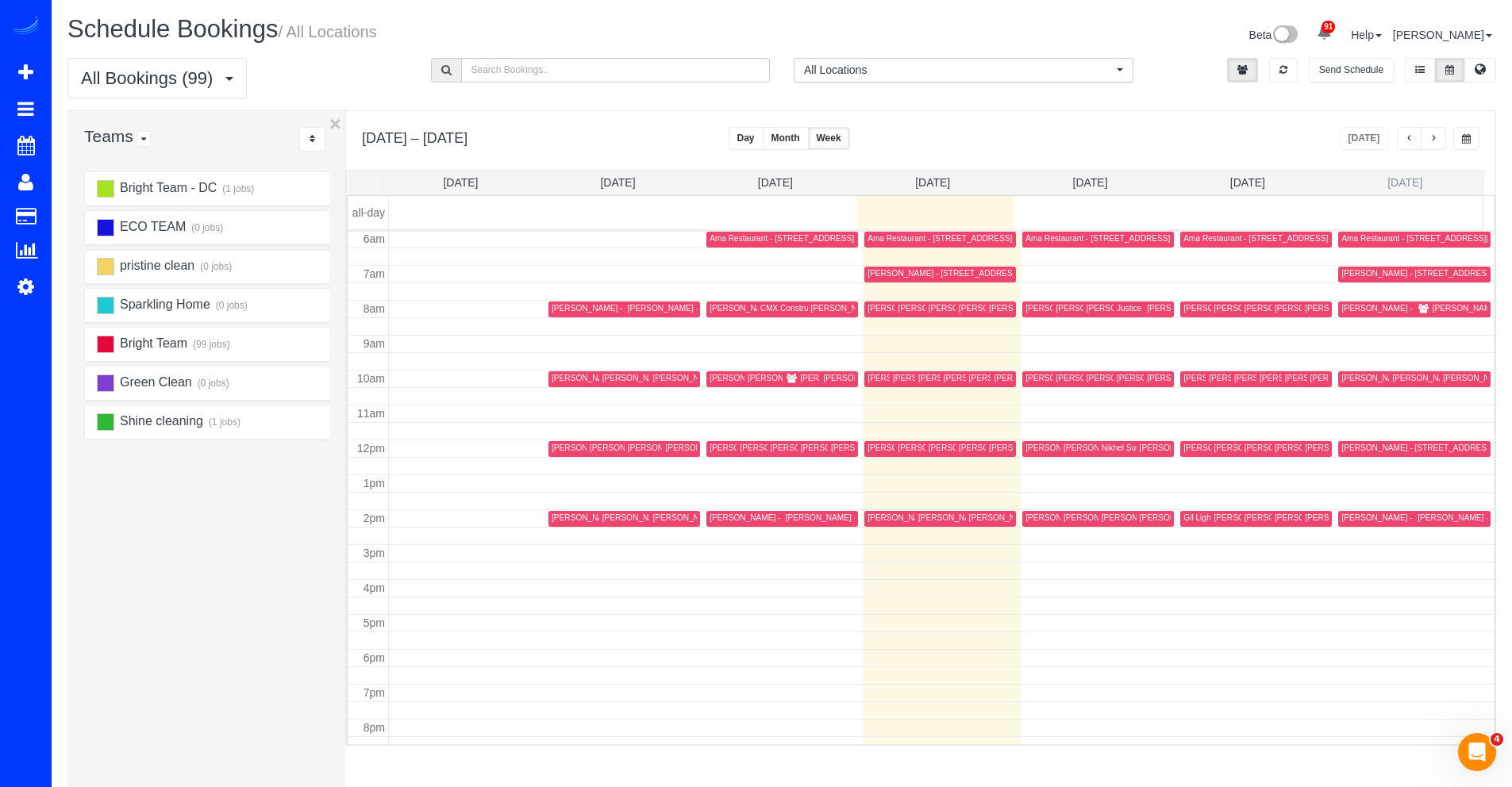
click at [1418, 177] on link "Sat 9/20" at bounding box center [1404, 182] width 35 height 12
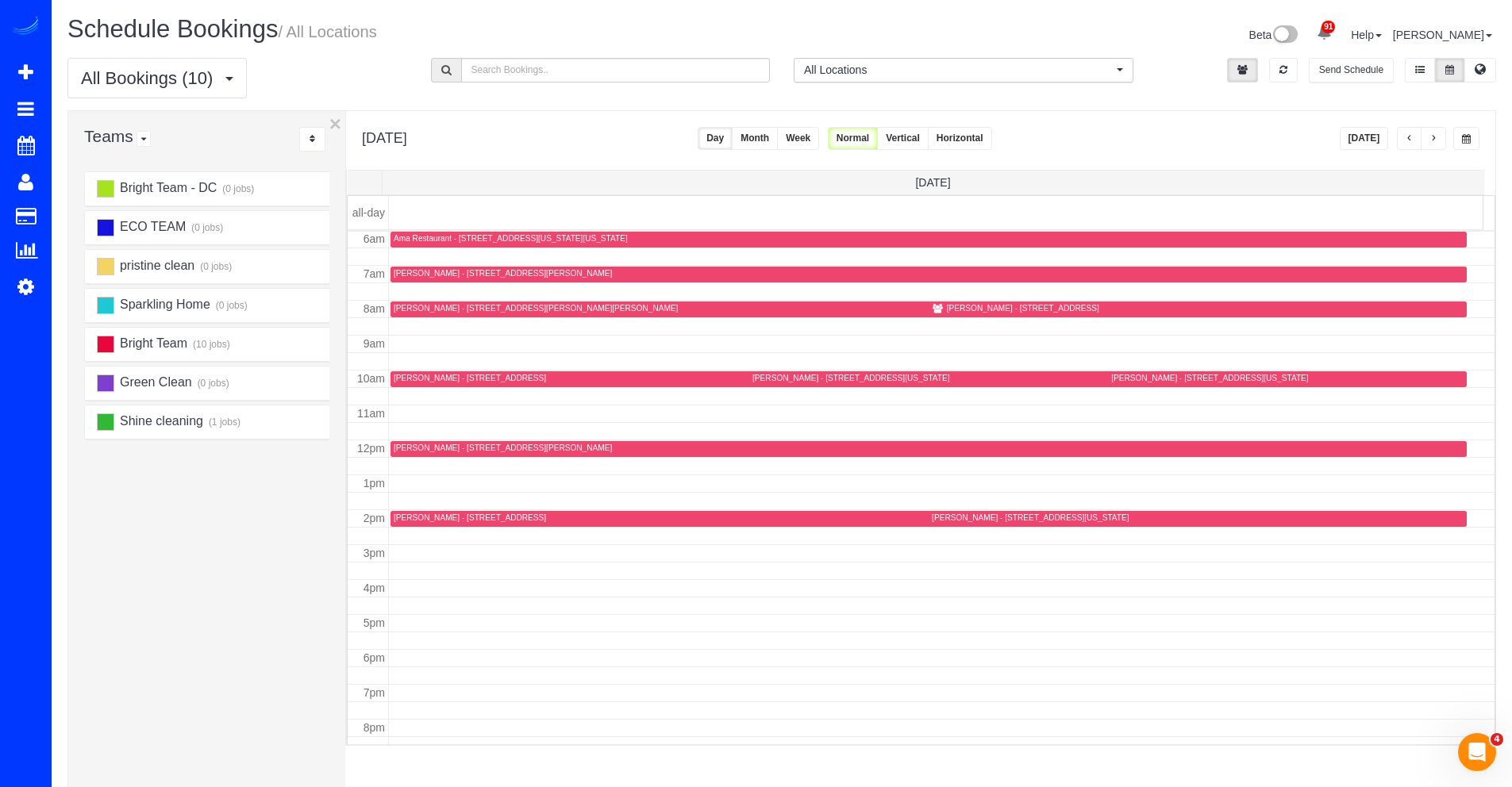
click at [1382, 143] on button "Today" at bounding box center [1364, 138] width 49 height 23
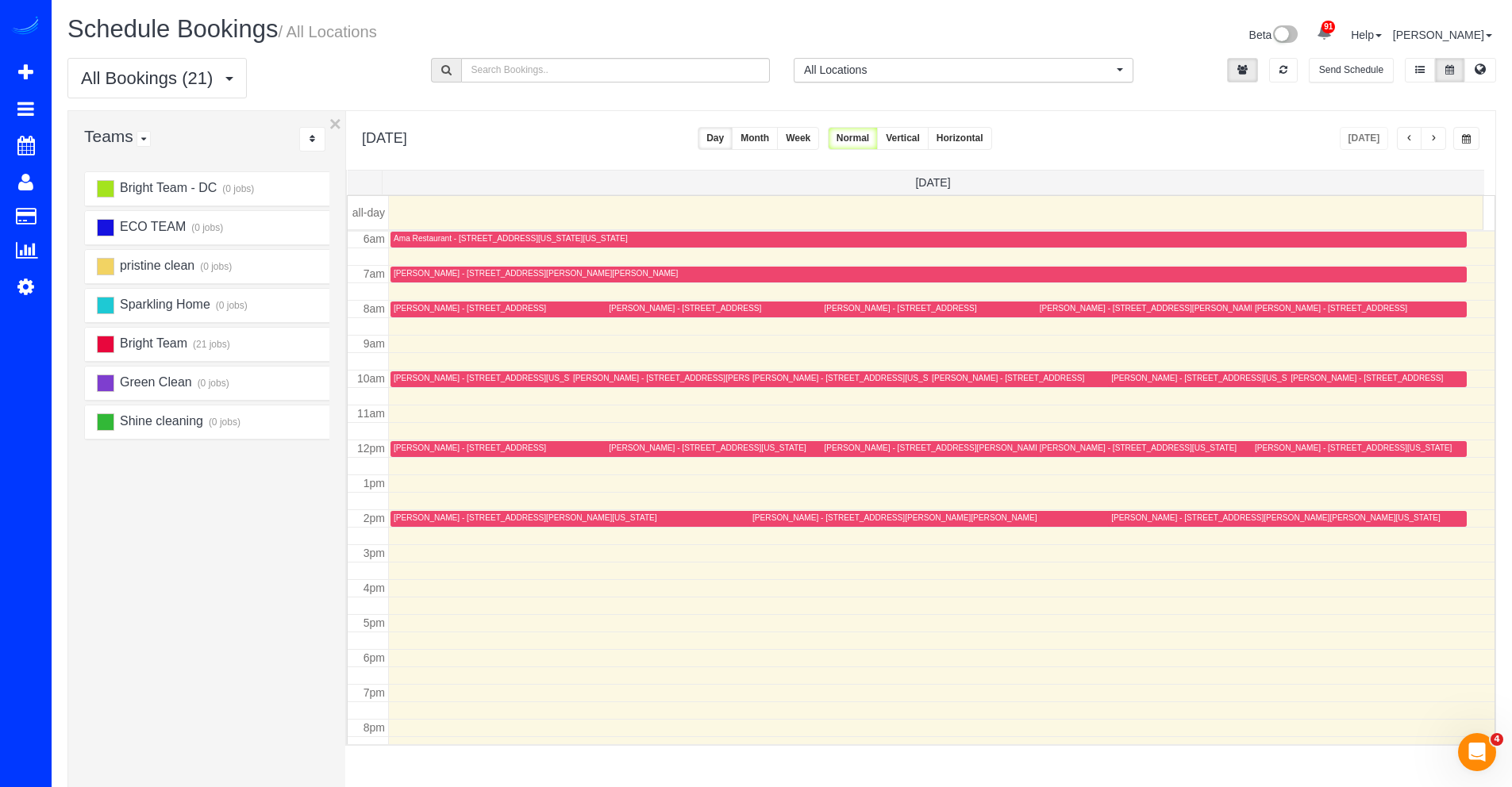
click at [1432, 140] on span "button" at bounding box center [1433, 138] width 8 height 9
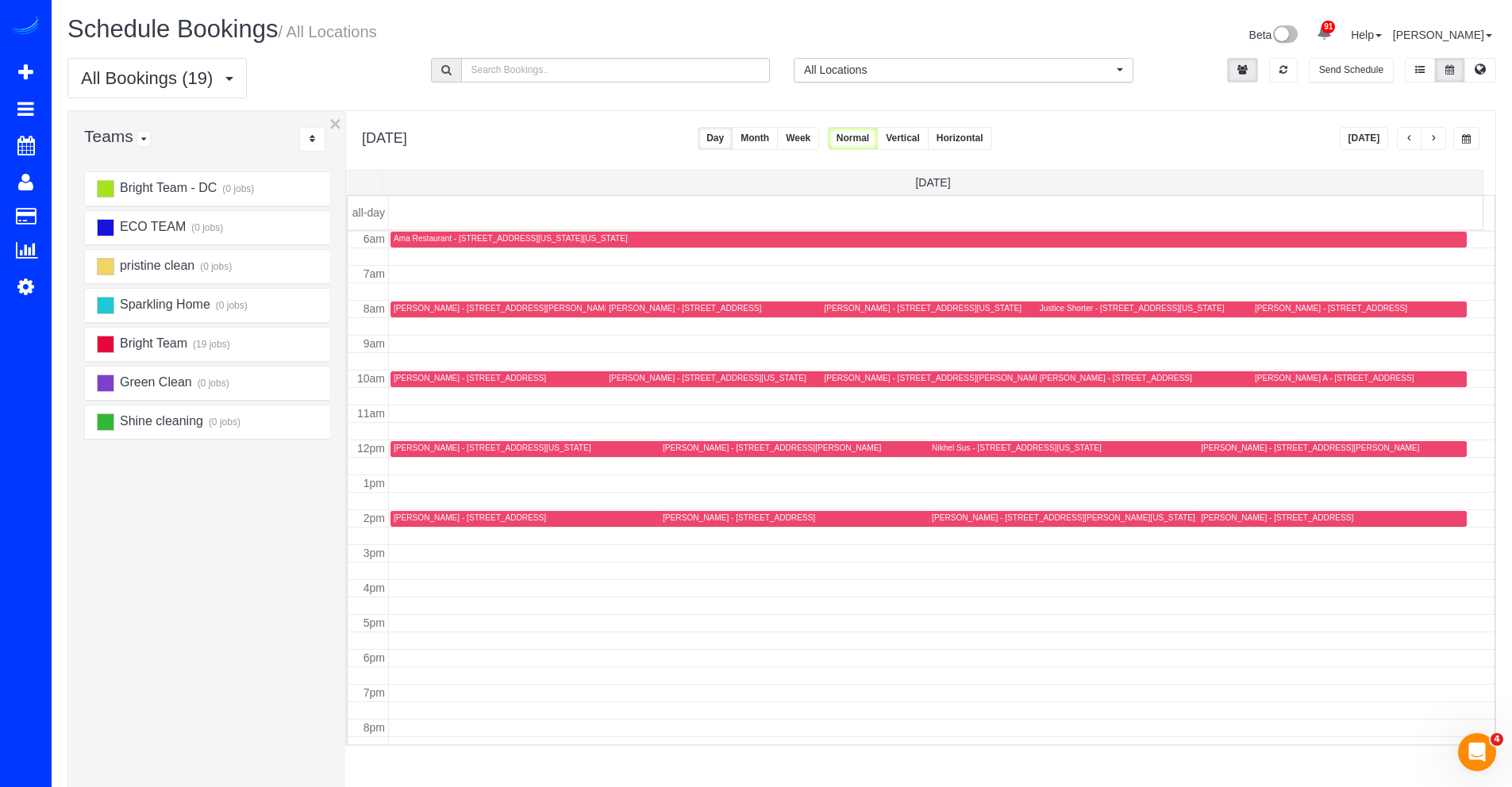
click at [1430, 145] on button "button" at bounding box center [1433, 138] width 26 height 23
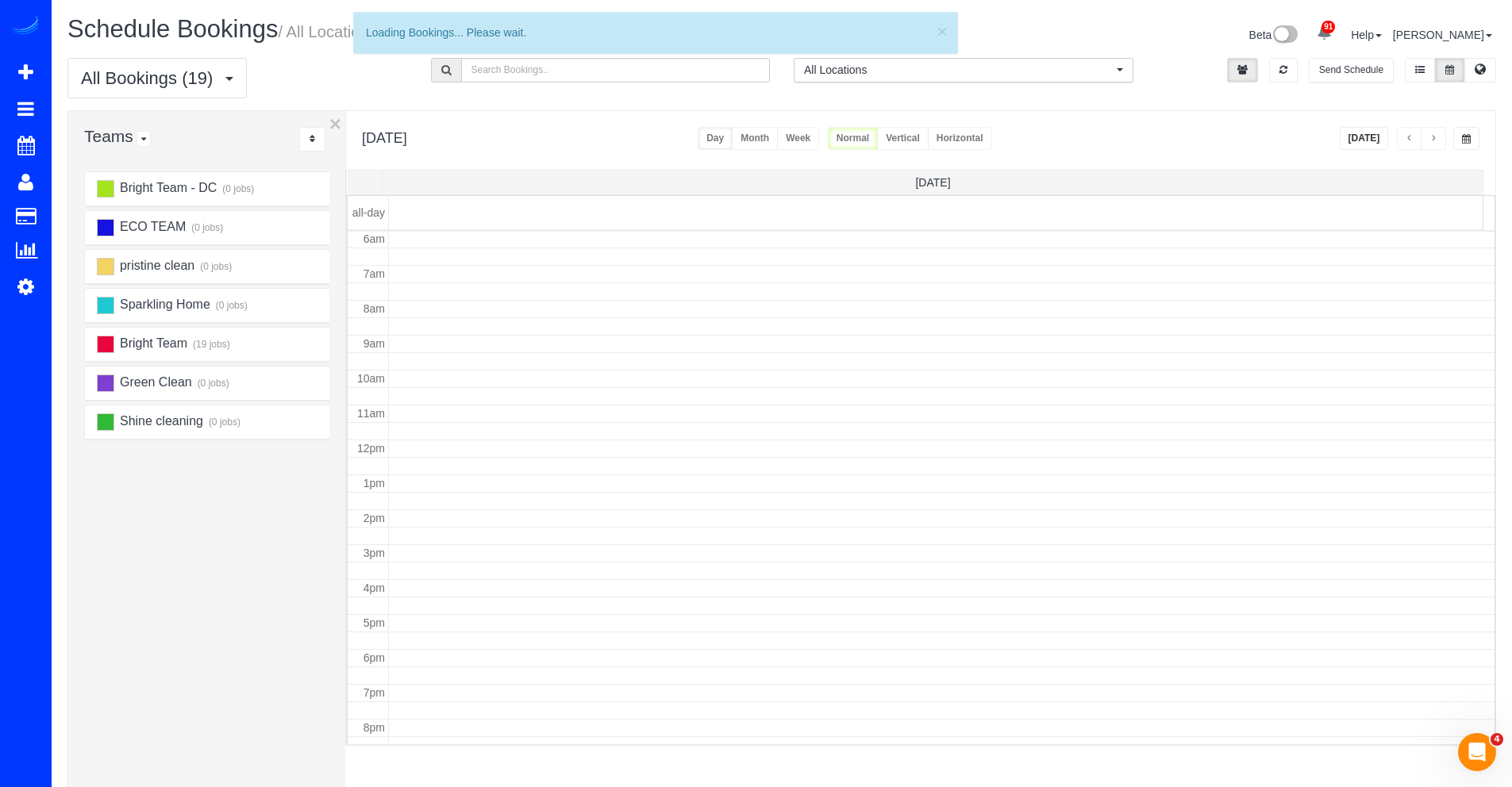
click at [1430, 145] on button "button" at bounding box center [1433, 138] width 26 height 23
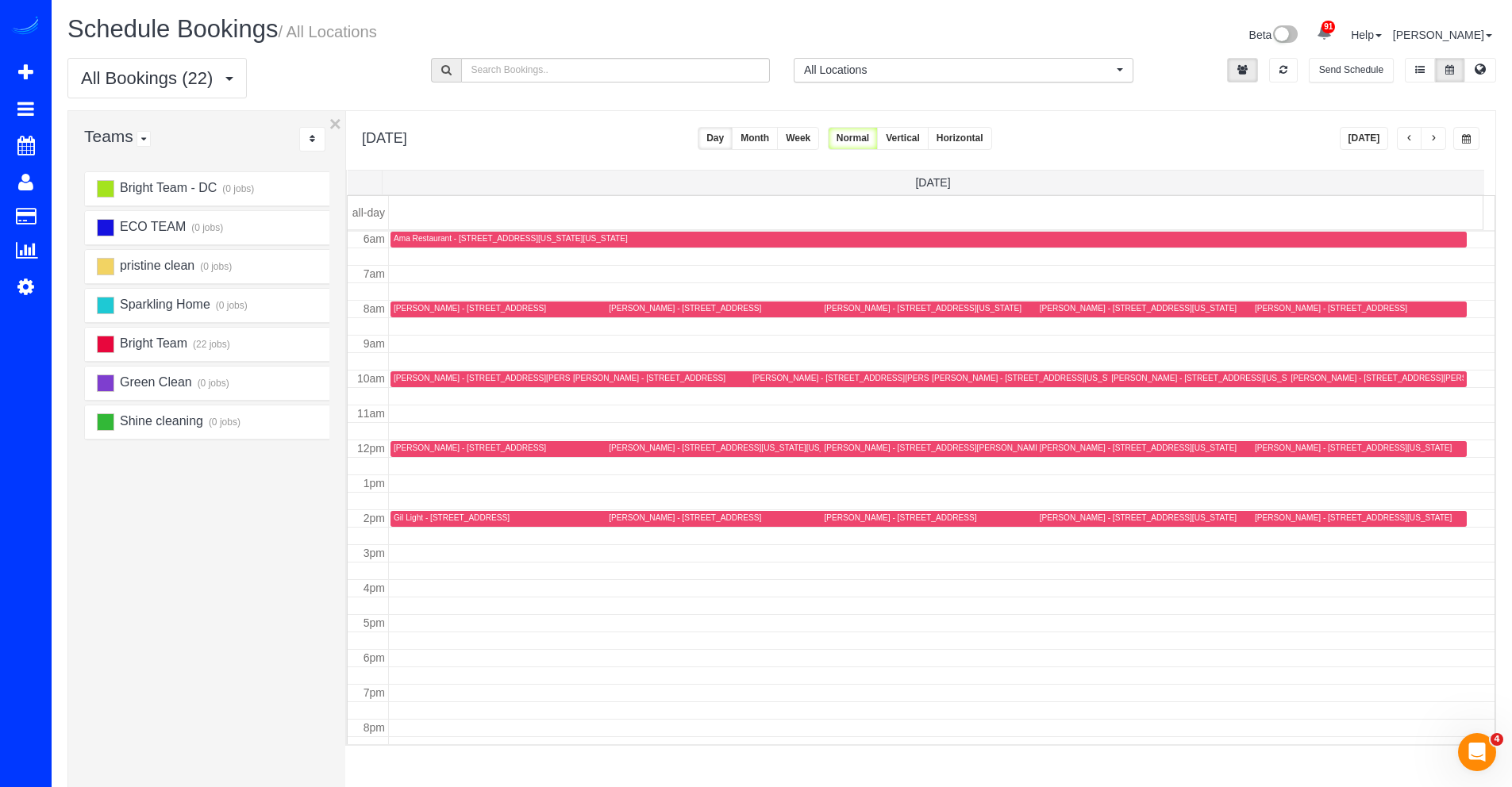
click at [1430, 145] on button "button" at bounding box center [1433, 138] width 26 height 23
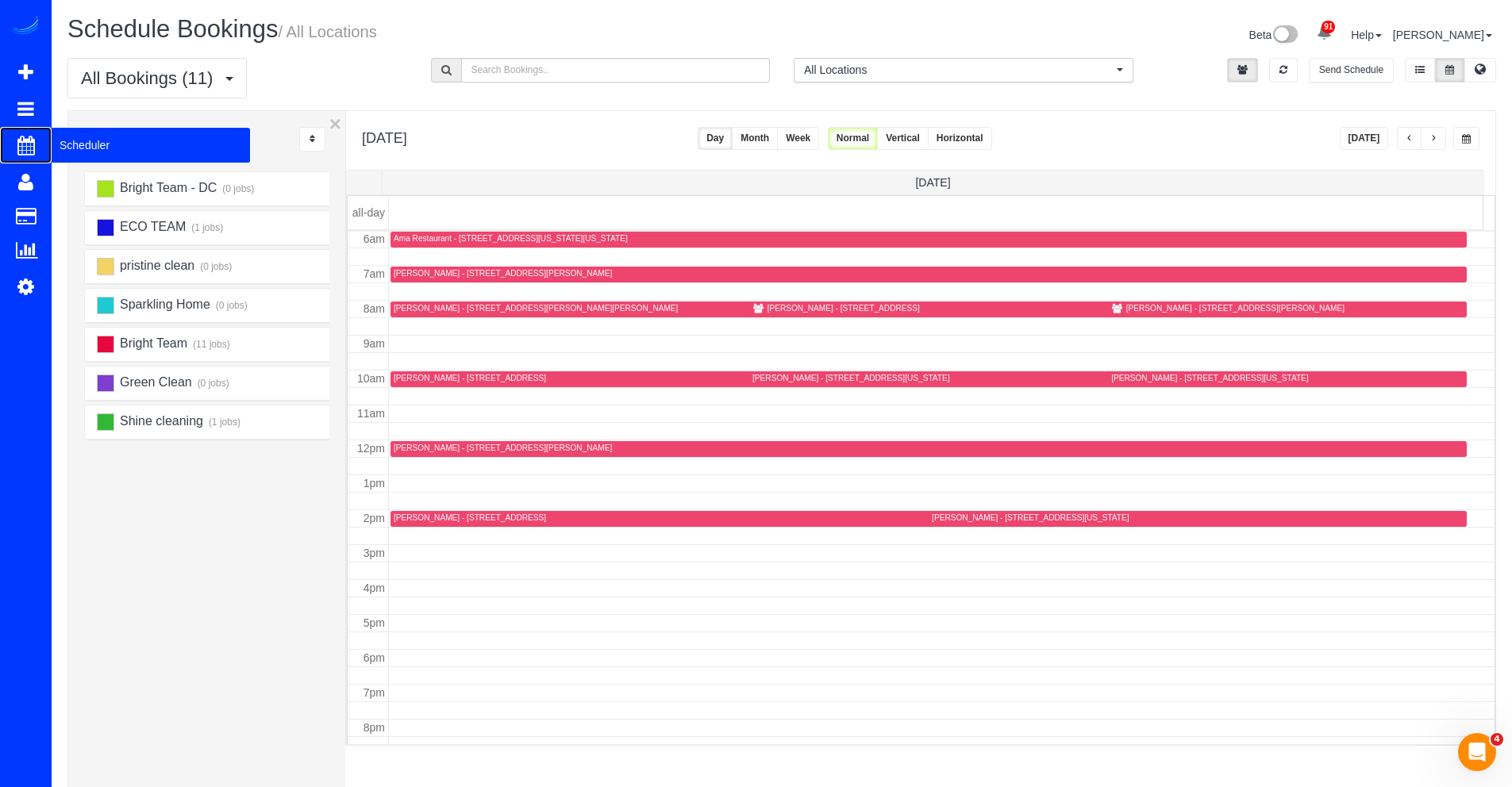
click at [71, 146] on span "Scheduler" at bounding box center [150, 145] width 198 height 36
